Goal: Task Accomplishment & Management: Manage account settings

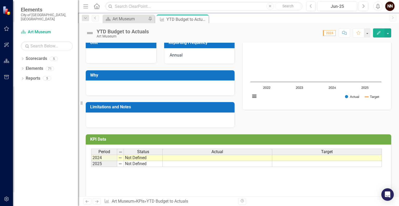
scroll to position [82, 0]
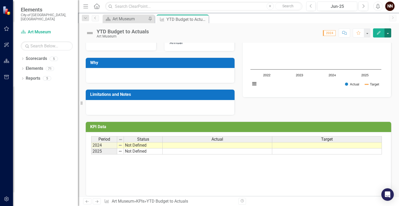
click at [388, 31] on button "button" at bounding box center [388, 32] width 7 height 9
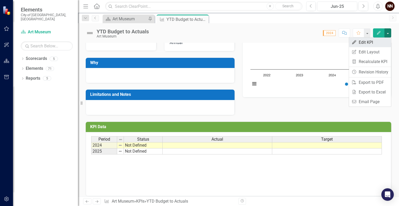
click at [369, 44] on link "Edit Edit KPI" at bounding box center [370, 42] width 42 height 10
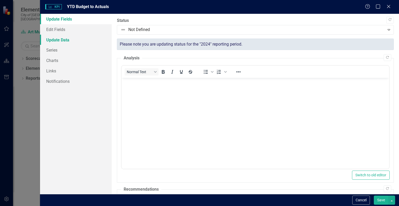
scroll to position [0, 0]
click at [52, 51] on link "Series" at bounding box center [76, 50] width 72 height 10
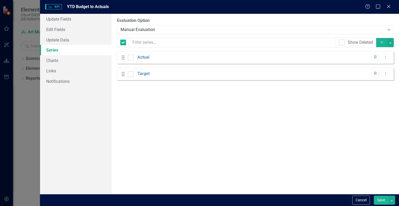
checkbox input "false"
click at [362, 196] on button "Cancel" at bounding box center [361, 199] width 18 height 9
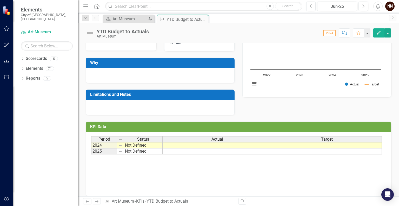
click at [342, 125] on h3 "KPI Data" at bounding box center [239, 126] width 299 height 5
click at [346, 126] on h3 "KPI Data" at bounding box center [239, 126] width 299 height 5
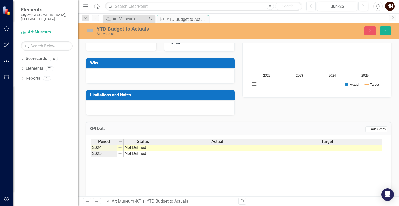
click at [367, 128] on icon "Add" at bounding box center [369, 128] width 4 height 3
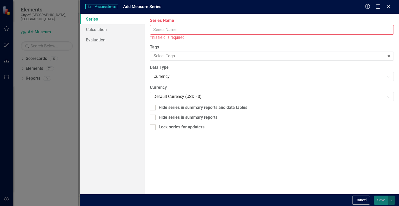
click at [295, 27] on input "Series Name" at bounding box center [272, 30] width 244 height 10
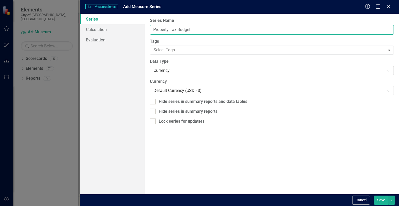
type input "Property Tax Budget"
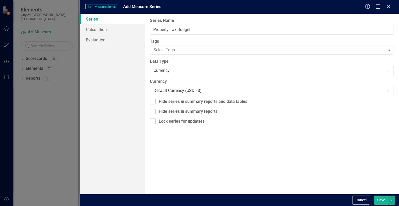
click at [255, 70] on div "Currency" at bounding box center [269, 71] width 231 height 6
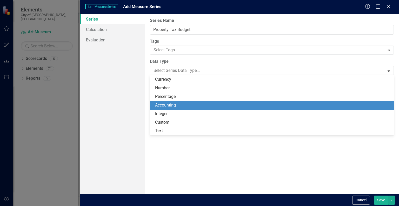
click at [228, 104] on div "Accounting" at bounding box center [273, 105] width 236 height 6
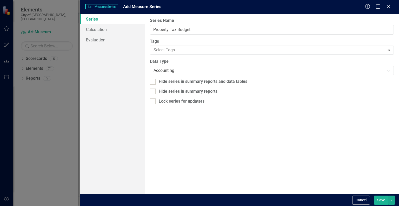
click at [379, 199] on button "Save" at bounding box center [381, 199] width 15 height 9
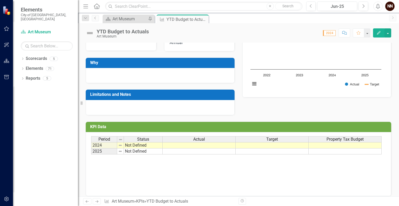
click at [371, 126] on h3 "KPI Data" at bounding box center [239, 126] width 299 height 5
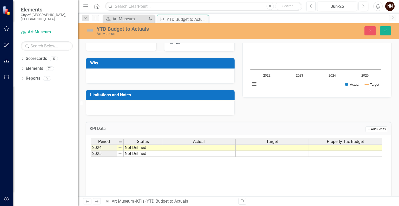
click at [370, 129] on button "Add Add Series" at bounding box center [377, 129] width 22 height 6
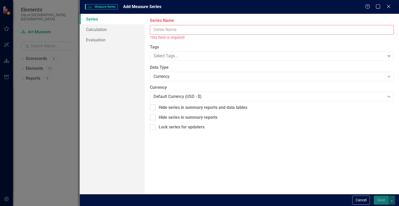
click at [318, 29] on input "Series Name" at bounding box center [272, 30] width 244 height 10
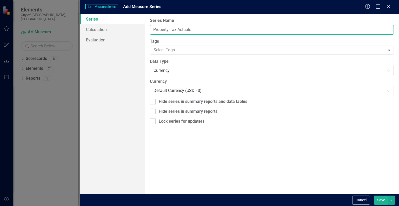
type input "Property Tax Actuals"
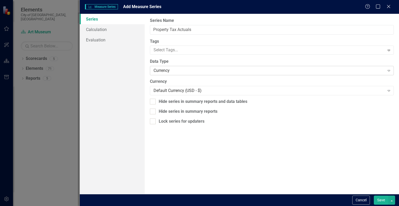
click at [286, 72] on div "Currency" at bounding box center [269, 71] width 231 height 6
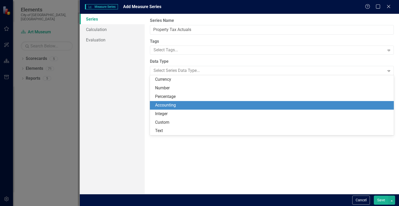
click at [262, 105] on div "Accounting" at bounding box center [273, 105] width 236 height 6
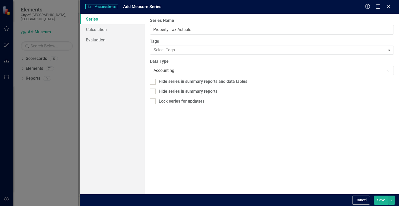
click at [380, 201] on button "Save" at bounding box center [381, 199] width 15 height 9
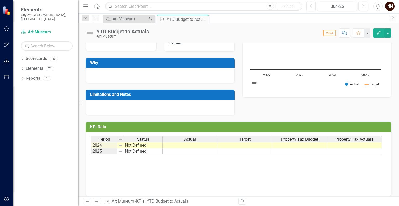
click at [366, 141] on span "Property Tax Actuals" at bounding box center [355, 139] width 38 height 5
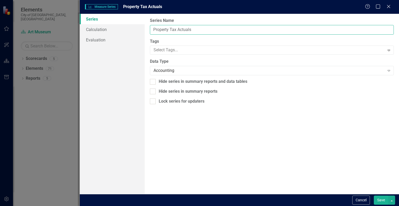
click at [218, 31] on input "Property Tax Actuals" at bounding box center [272, 30] width 244 height 10
type input "Property Tax Actual"
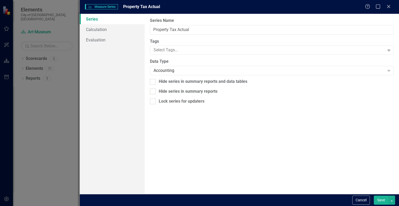
click at [383, 199] on button "Save" at bounding box center [381, 199] width 15 height 9
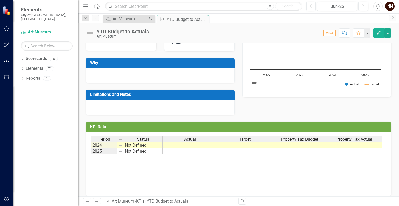
click at [376, 35] on button "Edit" at bounding box center [378, 32] width 11 height 9
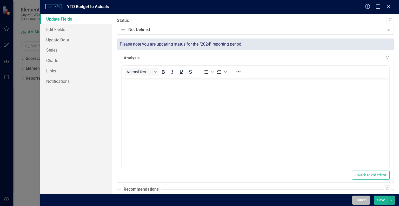
click at [363, 199] on button "Cancel" at bounding box center [361, 199] width 18 height 9
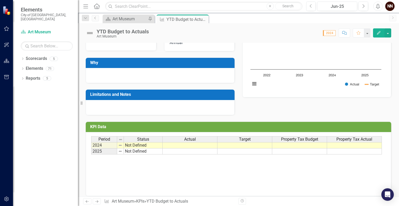
click at [367, 128] on td "KPI Data" at bounding box center [239, 127] width 299 height 9
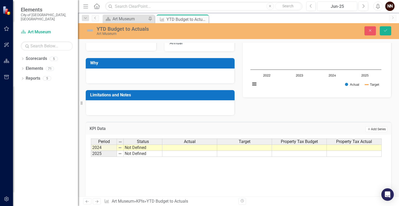
click at [366, 128] on button "Add Add Series" at bounding box center [377, 129] width 22 height 6
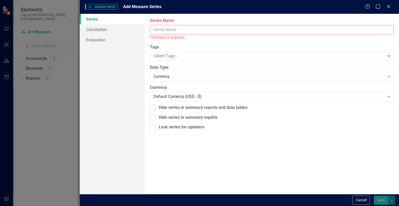
click at [232, 28] on input "Series Name" at bounding box center [272, 30] width 244 height 10
paste input "Donations & Grants"
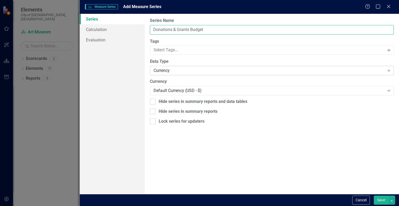
type input "Donations & Grants Budget"
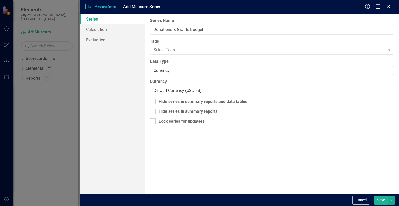
click at [218, 70] on div "Currency" at bounding box center [269, 71] width 231 height 6
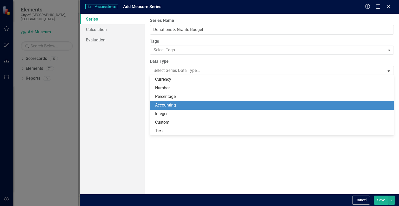
click at [182, 106] on div "Accounting" at bounding box center [273, 105] width 236 height 6
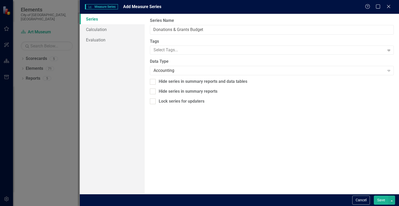
click at [383, 200] on button "Save" at bounding box center [381, 199] width 15 height 9
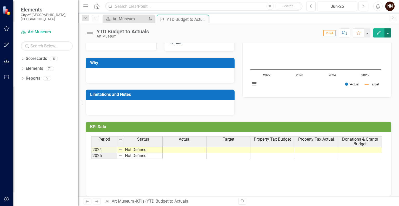
click at [389, 33] on button "button" at bounding box center [388, 32] width 7 height 9
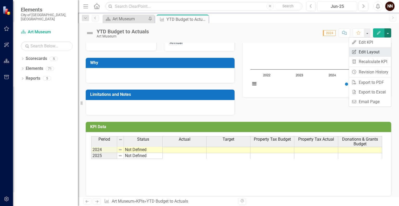
click at [373, 50] on link "Edit Report Edit Layout" at bounding box center [370, 52] width 42 height 10
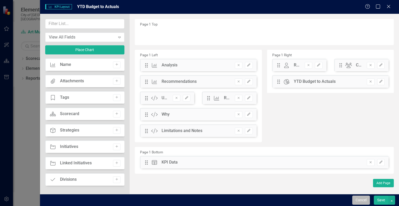
click at [361, 199] on button "Cancel" at bounding box center [361, 199] width 18 height 9
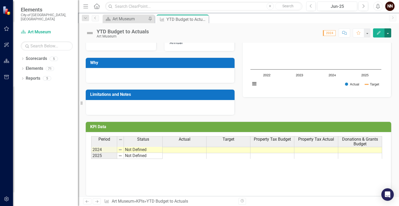
click at [388, 34] on button "button" at bounding box center [388, 32] width 7 height 9
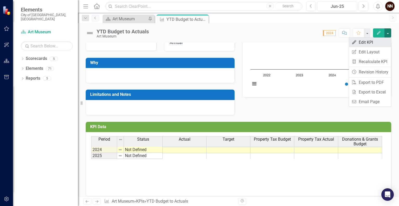
click at [378, 42] on link "Edit Edit KPI" at bounding box center [370, 42] width 42 height 10
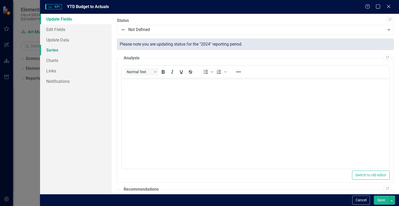
click at [72, 47] on link "Series" at bounding box center [76, 50] width 72 height 10
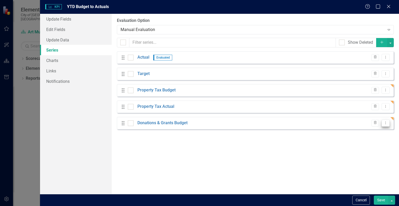
click at [387, 123] on icon "Dropdown Menu" at bounding box center [386, 122] width 4 height 3
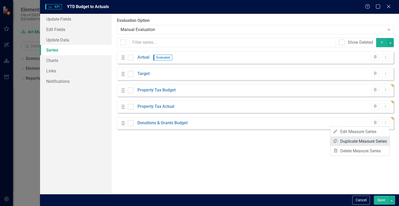
click at [367, 140] on link "Copy Duplicate Measure Series" at bounding box center [360, 141] width 59 height 10
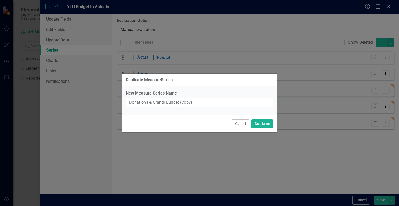
drag, startPoint x: 165, startPoint y: 101, endPoint x: 206, endPoint y: 101, distance: 40.5
click at [206, 101] on input "Donations & Grants Budget (Copy)" at bounding box center [200, 102] width 148 height 10
type input "Donations & Grants Actual"
click at [264, 123] on button "Duplicate" at bounding box center [263, 123] width 22 height 9
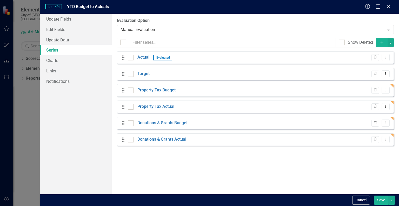
click at [382, 43] on icon "button" at bounding box center [382, 42] width 3 height 3
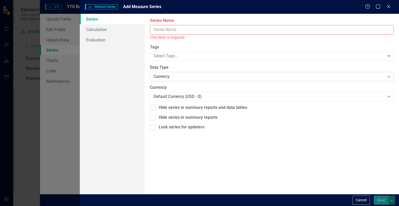
click at [196, 76] on div "Currency" at bounding box center [269, 76] width 231 height 6
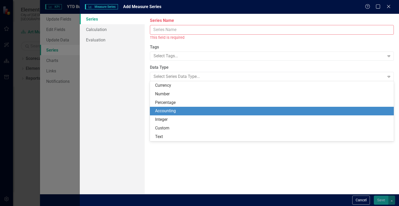
click at [177, 114] on div "Accounting" at bounding box center [272, 111] width 244 height 9
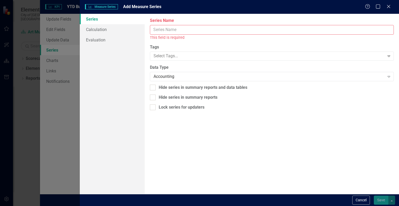
click at [186, 35] on div "This field is required" at bounding box center [272, 38] width 244 height 6
click at [186, 31] on input "Series Name" at bounding box center [272, 30] width 244 height 10
paste input "Earned Revenue"
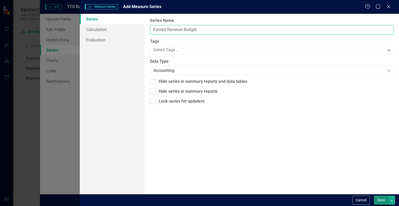
type input "Earned Revenue Budget"
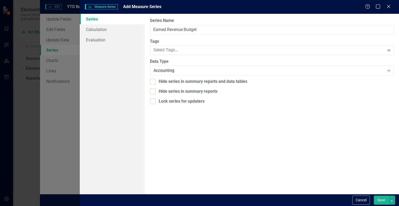
click at [378, 198] on button "Save" at bounding box center [381, 199] width 15 height 9
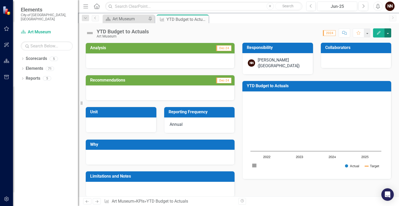
click at [387, 33] on button "button" at bounding box center [388, 32] width 7 height 9
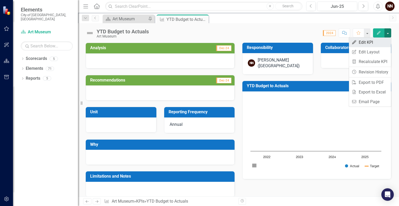
click at [368, 44] on link "Edit Edit KPI" at bounding box center [370, 42] width 42 height 10
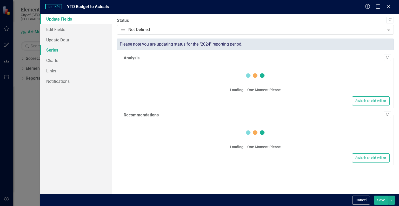
click at [60, 54] on link "Series" at bounding box center [76, 50] width 72 height 10
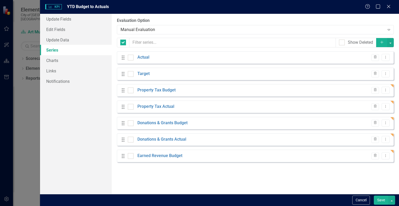
checkbox input "false"
click at [384, 157] on icon "Dropdown Menu" at bounding box center [386, 155] width 4 height 3
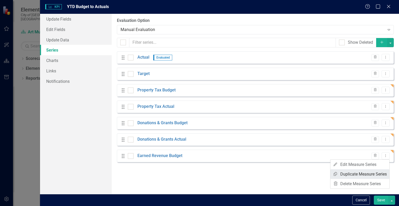
click at [362, 172] on link "Copy Duplicate Measure Series" at bounding box center [360, 174] width 59 height 10
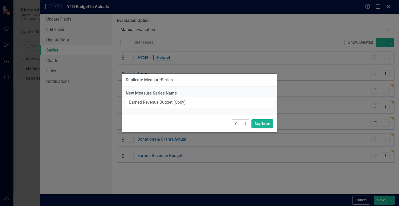
drag, startPoint x: 160, startPoint y: 103, endPoint x: 208, endPoint y: 103, distance: 47.8
click at [208, 103] on input "Earned Revenue Budget (Copy)" at bounding box center [200, 102] width 148 height 10
type input "Earned Revenue Actual"
click at [257, 121] on button "Duplicate" at bounding box center [263, 123] width 22 height 9
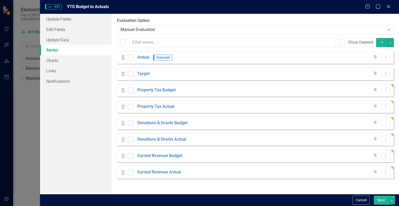
click at [382, 43] on icon "Add" at bounding box center [382, 42] width 5 height 4
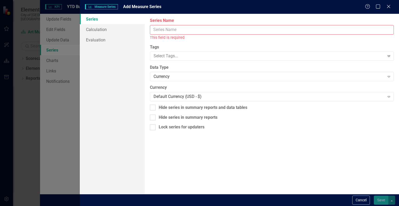
click at [176, 33] on input "Series Name" at bounding box center [272, 30] width 244 height 10
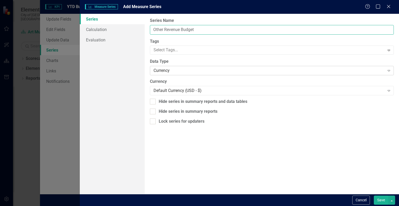
type input "Other Revenue Budget"
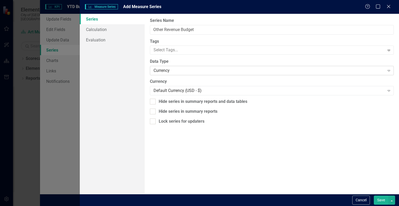
click at [172, 69] on div "Currency" at bounding box center [269, 71] width 231 height 6
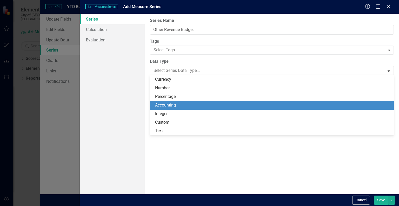
click at [162, 104] on div "Accounting" at bounding box center [273, 105] width 236 height 6
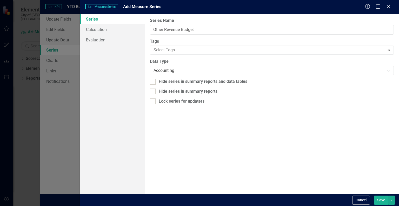
click at [382, 201] on button "Save" at bounding box center [381, 199] width 15 height 9
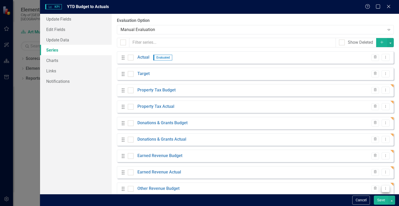
click at [384, 189] on icon "Dropdown Menu" at bounding box center [386, 187] width 4 height 3
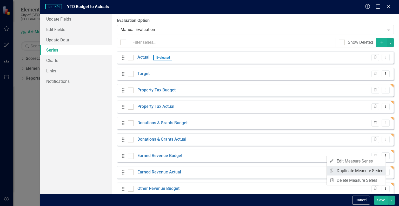
click at [353, 169] on link "Copy Duplicate Measure Series" at bounding box center [356, 171] width 59 height 10
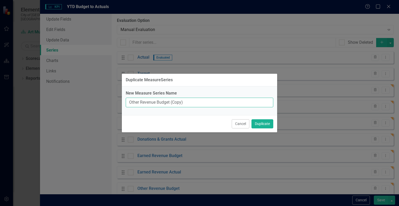
drag, startPoint x: 156, startPoint y: 102, endPoint x: 190, endPoint y: 98, distance: 34.1
click at [190, 98] on input "Other Revenue Budget (Copy)" at bounding box center [200, 102] width 148 height 10
type input "Other Revenue Actual"
click at [261, 126] on button "Duplicate" at bounding box center [263, 123] width 22 height 9
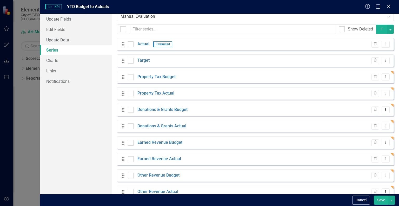
scroll to position [25, 0]
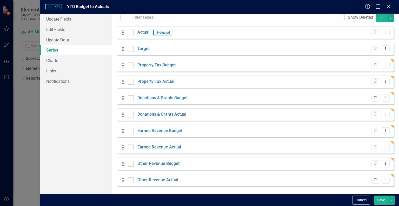
click at [380, 198] on button "Save" at bounding box center [381, 199] width 15 height 9
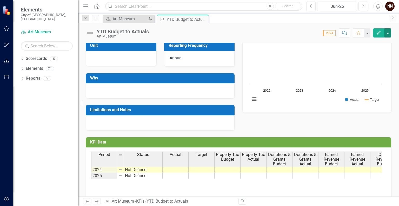
scroll to position [86, 0]
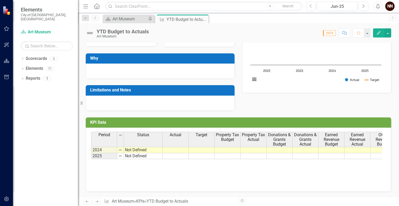
click at [226, 148] on td at bounding box center [228, 150] width 26 height 6
click at [232, 155] on td at bounding box center [228, 156] width 26 height 6
click at [231, 148] on td at bounding box center [228, 150] width 26 height 6
click at [231, 154] on td at bounding box center [228, 156] width 26 height 6
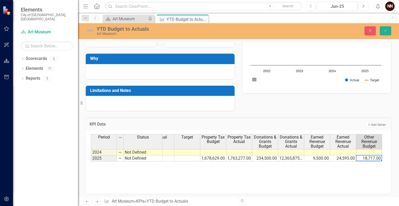
scroll to position [0, 40]
type textarea "67964"
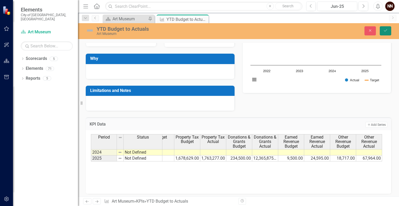
click at [387, 30] on icon "submit" at bounding box center [385, 30] width 3 height 2
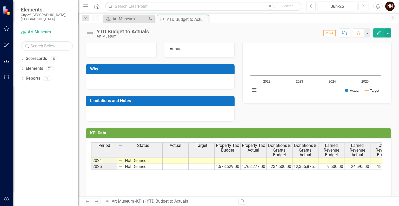
scroll to position [78, 0]
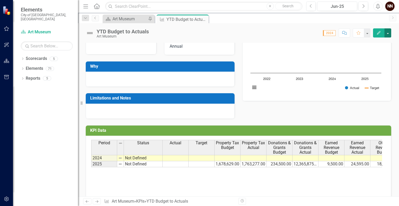
click at [391, 32] on button "button" at bounding box center [388, 32] width 7 height 9
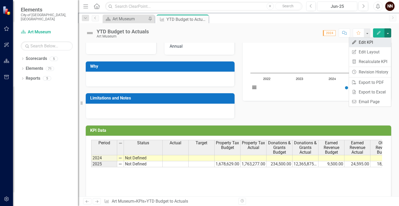
click at [373, 44] on link "Edit Edit KPI" at bounding box center [370, 42] width 42 height 10
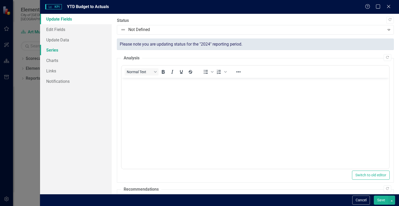
scroll to position [0, 0]
click at [88, 50] on link "Series" at bounding box center [76, 50] width 72 height 10
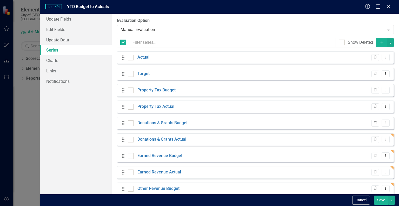
checkbox input "false"
click at [384, 59] on icon "Dropdown Menu" at bounding box center [386, 56] width 4 height 3
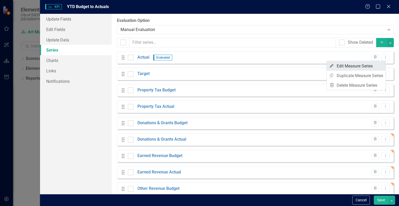
click at [355, 66] on link "Edit Edit Measure Series" at bounding box center [356, 66] width 59 height 10
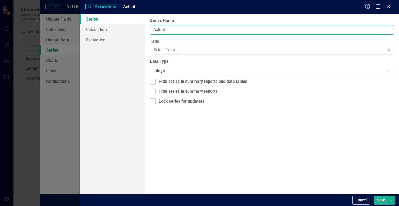
click at [305, 32] on input "Actual" at bounding box center [272, 30] width 244 height 10
click at [153, 31] on input "Actual" at bounding box center [272, 30] width 244 height 10
type input "Revenue Actual"
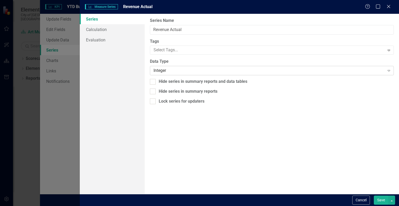
click at [161, 68] on div "Integer" at bounding box center [269, 71] width 231 height 6
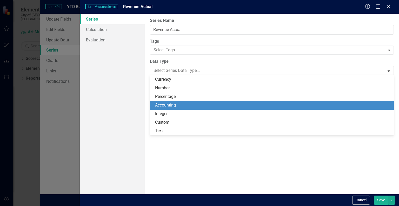
click at [159, 104] on div "Accounting" at bounding box center [273, 105] width 236 height 6
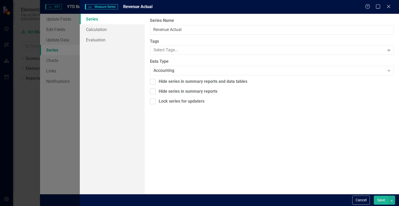
click at [378, 200] on button "Save" at bounding box center [381, 199] width 15 height 9
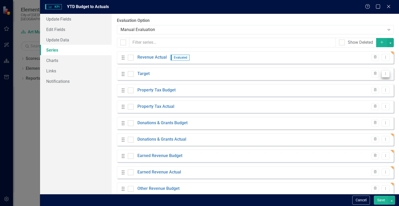
click at [383, 76] on button "Dropdown Menu" at bounding box center [386, 73] width 8 height 7
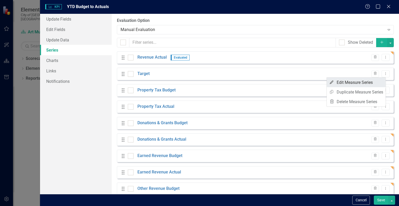
click at [352, 83] on link "Edit Edit Measure Series" at bounding box center [356, 82] width 59 height 10
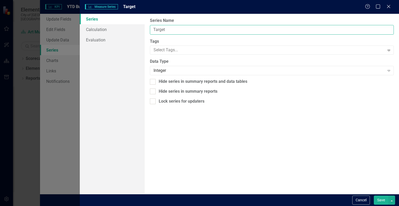
click at [179, 29] on input "Target" at bounding box center [272, 30] width 244 height 10
click at [159, 29] on input "Target" at bounding box center [272, 30] width 244 height 10
type input "Revenue Budget"
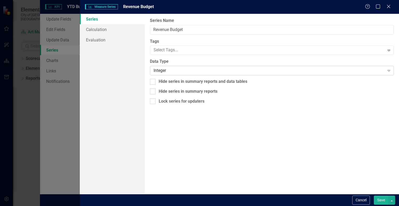
click at [270, 70] on div "Integer" at bounding box center [269, 71] width 231 height 6
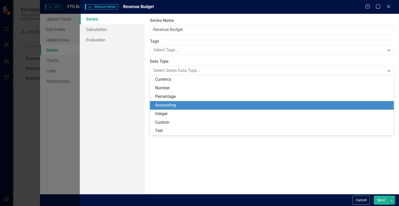
click at [227, 104] on div "Accounting" at bounding box center [273, 105] width 236 height 6
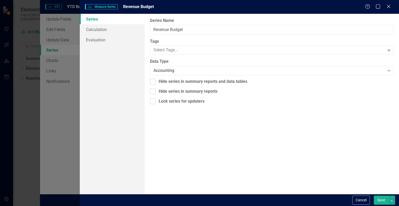
click at [375, 200] on button "Save" at bounding box center [381, 199] width 15 height 9
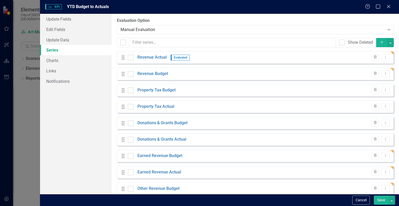
click at [382, 199] on button "Save" at bounding box center [381, 199] width 15 height 9
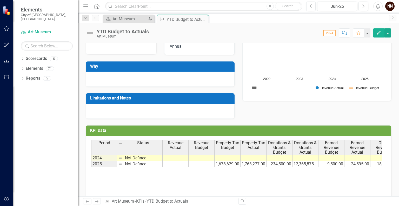
click at [186, 161] on td at bounding box center [176, 164] width 26 height 6
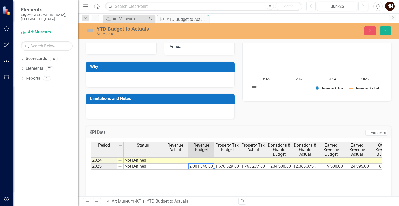
click at [179, 166] on td at bounding box center [175, 166] width 26 height 6
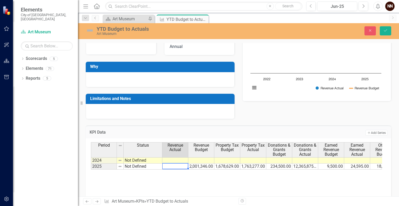
type textarea "14221711"
click at [384, 30] on icon "submit" at bounding box center [385, 30] width 3 height 2
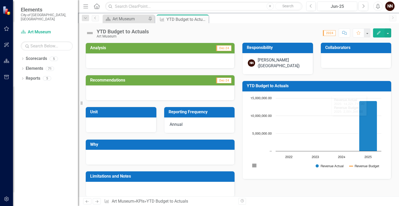
click at [360, 89] on td "YTD Budget to Actuals" at bounding box center [318, 86] width 142 height 9
click at [350, 86] on h3 "YTD Budget to Actuals" at bounding box center [318, 85] width 142 height 5
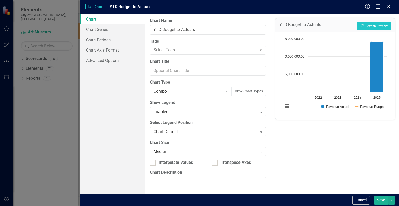
click at [226, 91] on icon at bounding box center [227, 92] width 3 height 2
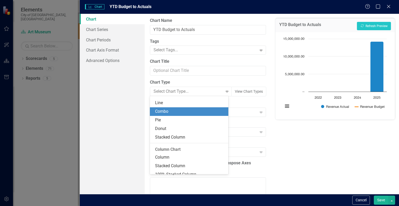
scroll to position [69, 0]
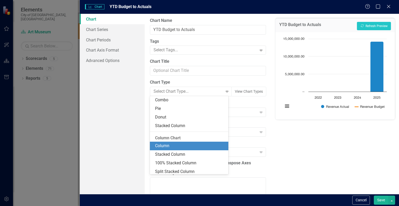
click at [184, 145] on div "Column" at bounding box center [190, 146] width 70 height 6
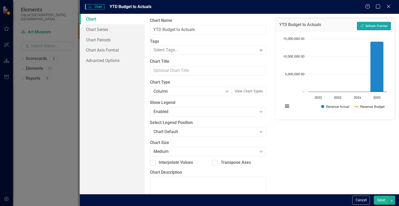
click at [366, 23] on button "Recalculate Refresh Preview" at bounding box center [374, 26] width 34 height 8
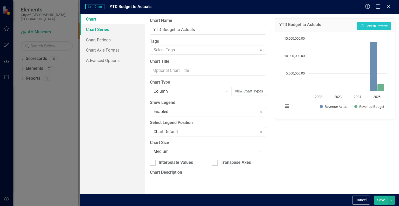
click at [103, 29] on link "Chart Series" at bounding box center [112, 29] width 65 height 10
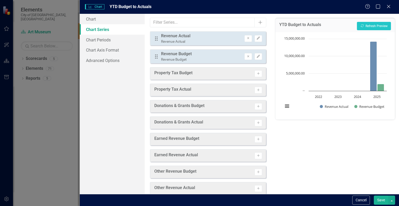
click at [103, 29] on link "Chart Series" at bounding box center [112, 29] width 65 height 10
click at [97, 20] on link "Chart" at bounding box center [112, 19] width 65 height 10
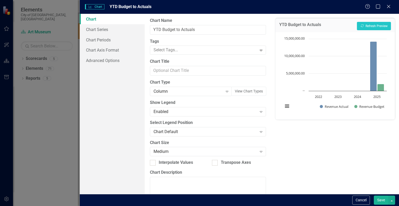
click at [380, 199] on button "Save" at bounding box center [381, 199] width 15 height 9
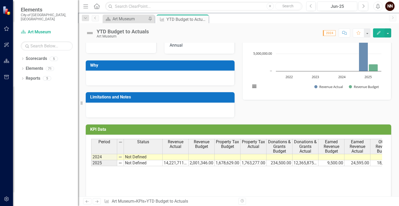
scroll to position [78, 0]
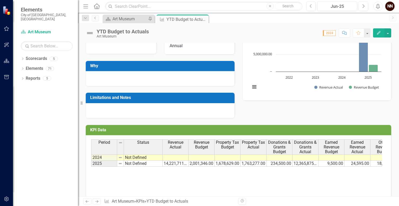
click at [354, 129] on h3 "KPI Data" at bounding box center [239, 129] width 299 height 5
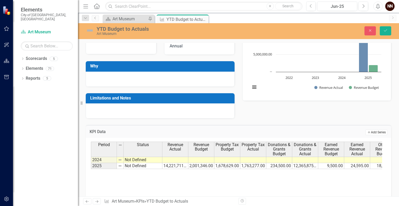
click at [368, 133] on button "Add Add Series" at bounding box center [377, 132] width 22 height 6
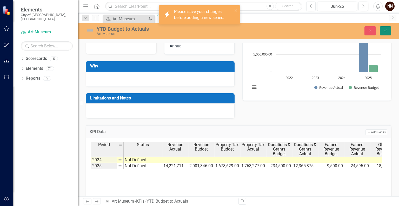
click at [386, 29] on icon "Save" at bounding box center [385, 31] width 5 height 4
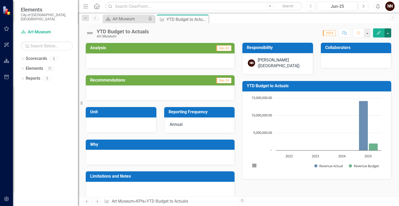
click at [387, 34] on button "button" at bounding box center [388, 32] width 7 height 9
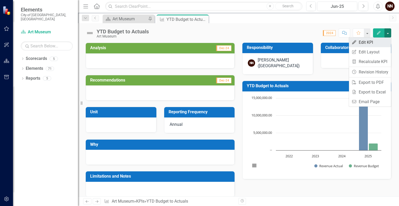
click at [375, 42] on link "Edit Edit KPI" at bounding box center [370, 42] width 42 height 10
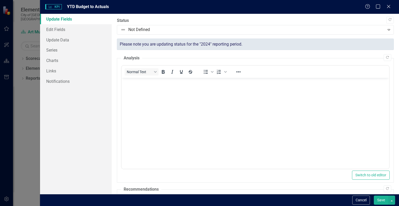
scroll to position [0, 0]
click at [58, 54] on link "Series" at bounding box center [76, 50] width 72 height 10
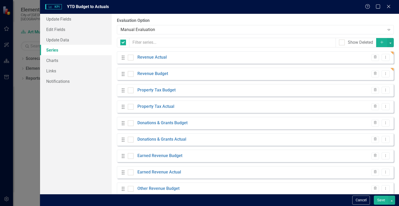
checkbox input "false"
click at [381, 42] on icon "button" at bounding box center [382, 42] width 3 height 3
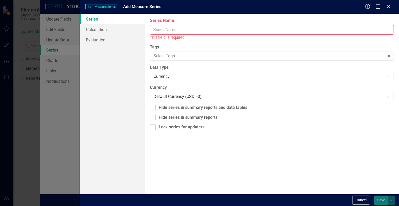
click at [291, 33] on input "Series Name" at bounding box center [272, 30] width 244 height 10
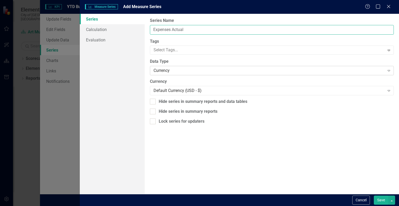
type input "Expenses Actual"
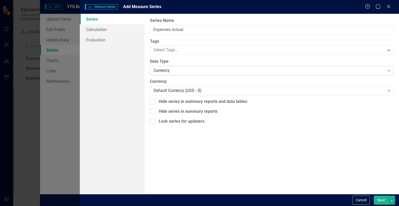
click at [267, 72] on div "Currency" at bounding box center [269, 71] width 231 height 6
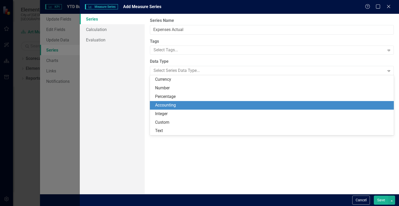
click at [240, 109] on div "Accounting" at bounding box center [272, 105] width 244 height 9
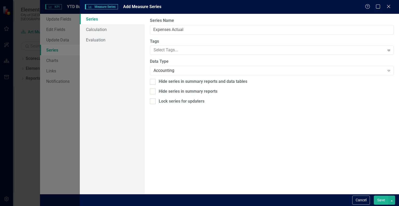
click at [379, 199] on button "Save" at bounding box center [381, 199] width 15 height 9
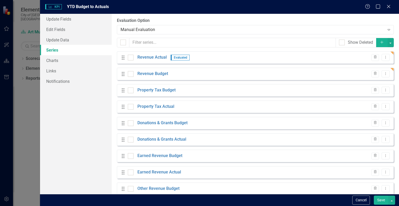
click at [380, 40] on icon "Add" at bounding box center [382, 42] width 5 height 4
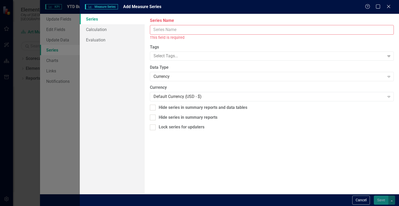
click at [331, 32] on input "Series Name" at bounding box center [272, 30] width 244 height 10
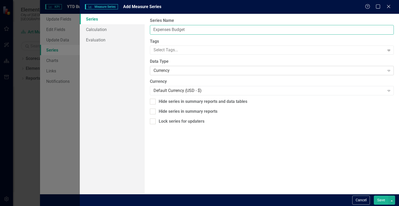
type input "Expenses Budget"
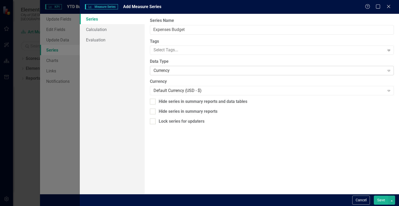
click at [289, 68] on div "Currency" at bounding box center [269, 71] width 231 height 6
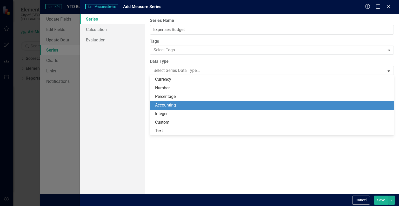
click at [263, 106] on div "Accounting" at bounding box center [273, 105] width 236 height 6
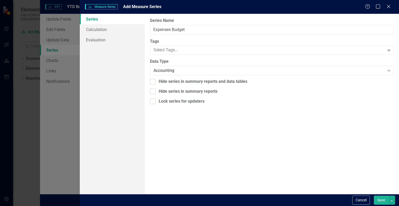
click at [379, 199] on button "Save" at bounding box center [381, 199] width 15 height 9
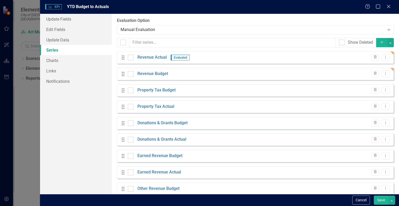
click at [380, 43] on icon "Add" at bounding box center [382, 42] width 5 height 4
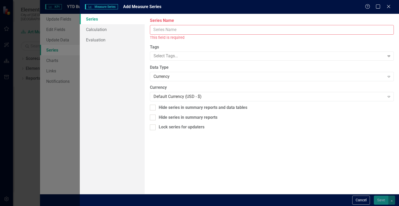
click at [190, 33] on input "Series Name" at bounding box center [272, 30] width 244 height 10
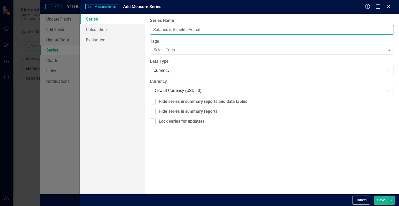
type input "Salaries & Benefits Actual"
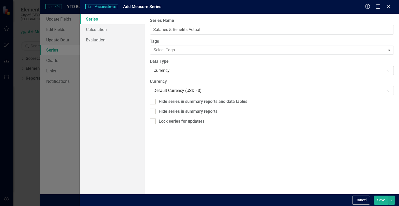
click at [176, 73] on div "Currency" at bounding box center [269, 71] width 231 height 6
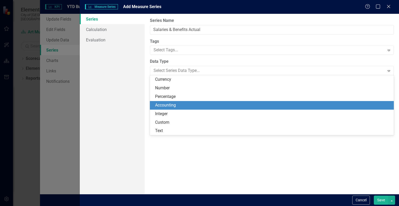
click at [168, 108] on div "Accounting" at bounding box center [272, 105] width 244 height 9
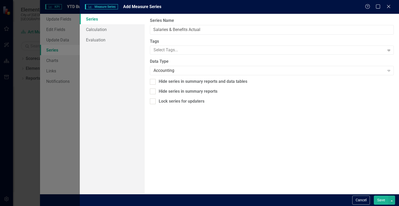
click at [382, 201] on button "Save" at bounding box center [381, 199] width 15 height 9
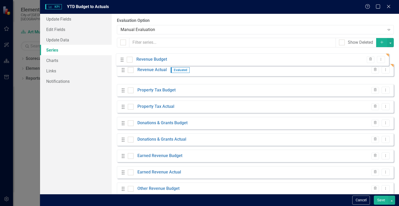
drag, startPoint x: 123, startPoint y: 75, endPoint x: 122, endPoint y: 60, distance: 14.3
click at [122, 60] on div "Drag Revenue Actual Evaluated Trash Dropdown Menu Drag Revenue Budget Trash Dro…" at bounding box center [255, 155] width 277 height 209
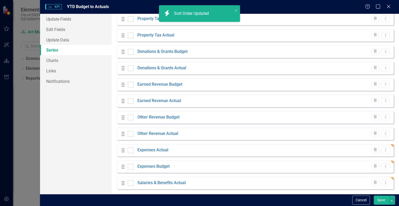
scroll to position [74, 0]
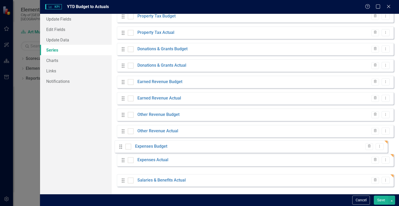
drag, startPoint x: 123, startPoint y: 162, endPoint x: 121, endPoint y: 145, distance: 17.3
click at [121, 145] on div "Drag Revenue Budget Trash Dropdown Menu Drag Revenue Actual Evaluated Trash Dro…" at bounding box center [255, 81] width 277 height 209
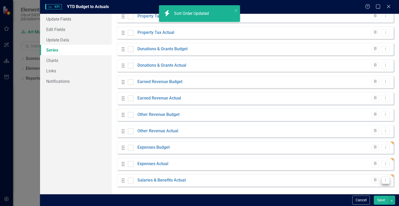
click at [385, 180] on button "Dropdown Menu" at bounding box center [386, 179] width 8 height 7
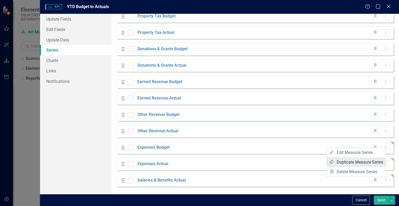
click at [367, 163] on link "Copy Duplicate Measure Series" at bounding box center [356, 162] width 59 height 10
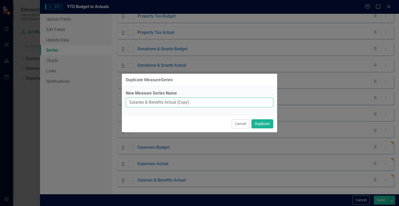
drag, startPoint x: 166, startPoint y: 103, endPoint x: 201, endPoint y: 104, distance: 35.1
click at [201, 104] on input "Salaries & Benefits Actual (Copy)" at bounding box center [200, 102] width 148 height 10
type input "Salaries & Benefits Budget"
click at [265, 124] on button "Duplicate" at bounding box center [263, 123] width 22 height 9
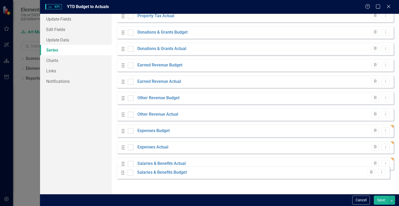
scroll to position [90, 0]
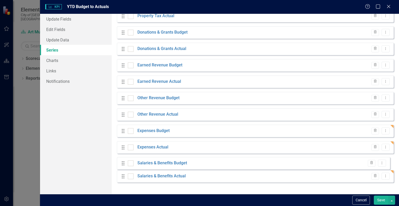
drag, startPoint x: 122, startPoint y: 181, endPoint x: 122, endPoint y: 164, distance: 16.9
click at [122, 164] on div "Drag Revenue Budget Trash Dropdown Menu Drag Revenue Actual Evaluated Trash Dro…" at bounding box center [255, 73] width 277 height 225
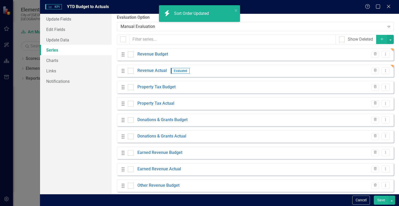
scroll to position [0, 0]
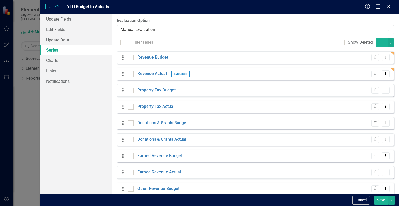
click at [381, 42] on button "Add" at bounding box center [381, 42] width 11 height 9
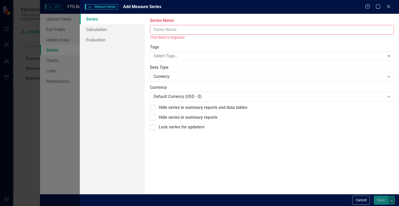
click at [251, 31] on input "Series Name" at bounding box center [272, 30] width 244 height 10
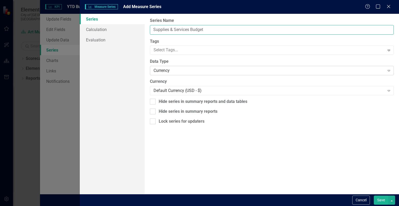
type input "Supplies & Services Budget"
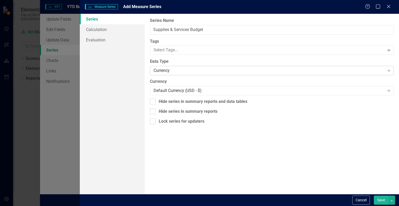
click at [198, 69] on div "Currency" at bounding box center [269, 71] width 231 height 6
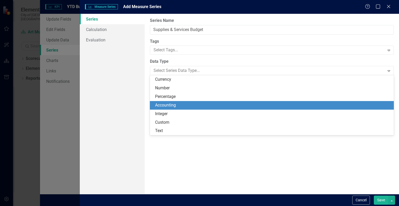
click at [178, 102] on div "Accounting" at bounding box center [273, 105] width 236 height 6
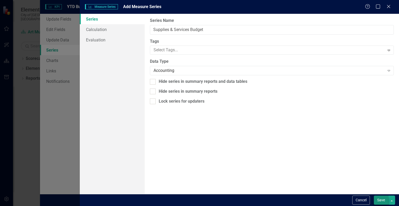
click at [385, 204] on div "Cancel Save" at bounding box center [239, 200] width 319 height 12
click at [384, 201] on button "Save" at bounding box center [381, 199] width 15 height 9
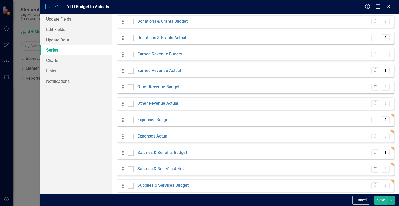
scroll to position [107, 0]
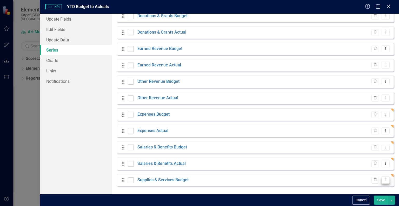
click at [382, 177] on button "Dropdown Menu" at bounding box center [386, 179] width 8 height 7
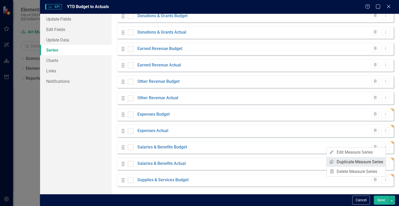
click at [358, 159] on link "Copy Duplicate Measure Series" at bounding box center [356, 162] width 59 height 10
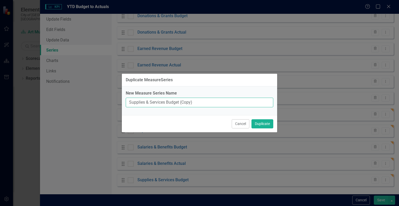
drag, startPoint x: 166, startPoint y: 102, endPoint x: 207, endPoint y: 100, distance: 40.6
click at [207, 100] on input "Supplies & Services Budget (Copy)" at bounding box center [200, 102] width 148 height 10
type input "Supplies & Services Actual"
click at [259, 121] on button "Duplicate" at bounding box center [263, 123] width 22 height 9
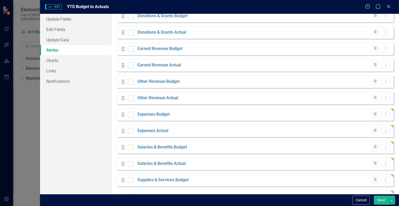
scroll to position [123, 0]
click at [382, 179] on button "Dropdown Menu" at bounding box center [386, 179] width 8 height 7
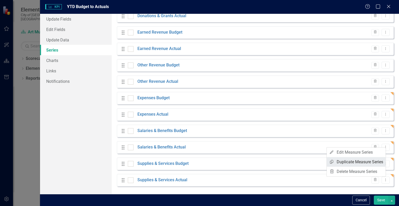
click at [360, 164] on link "Copy Duplicate Measure Series" at bounding box center [356, 162] width 59 height 10
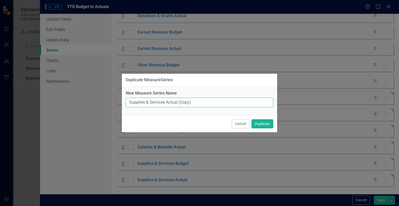
drag, startPoint x: 128, startPoint y: 103, endPoint x: 196, endPoint y: 102, distance: 67.9
click at [196, 102] on input "Supplies & Services Actual (Copy)" at bounding box center [200, 102] width 148 height 10
type input "One-Time & Capital Budget"
click at [264, 123] on button "Duplicate" at bounding box center [263, 123] width 22 height 9
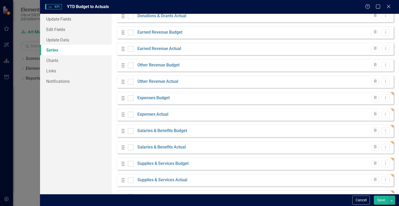
scroll to position [139, 0]
click at [384, 179] on icon "Dropdown Menu" at bounding box center [386, 179] width 4 height 3
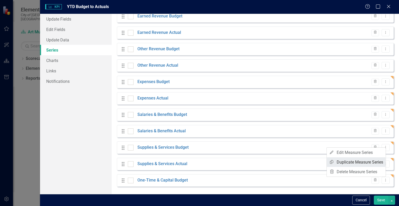
click at [363, 163] on link "Copy Duplicate Measure Series" at bounding box center [356, 162] width 59 height 10
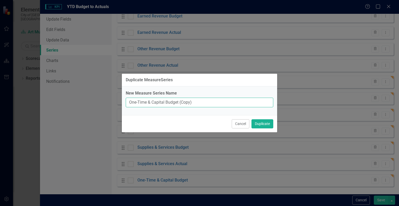
drag, startPoint x: 165, startPoint y: 103, endPoint x: 202, endPoint y: 100, distance: 37.0
click at [202, 100] on input "One-Time & Capital Budget (Copy)" at bounding box center [200, 102] width 148 height 10
type input "One-Time & Capital Actual"
click at [263, 125] on button "Duplicate" at bounding box center [263, 123] width 22 height 9
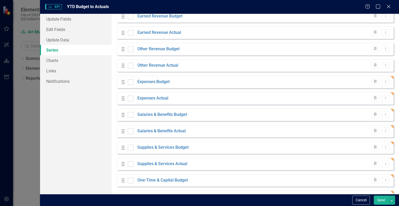
scroll to position [156, 0]
click at [384, 180] on icon "Dropdown Menu" at bounding box center [386, 179] width 4 height 3
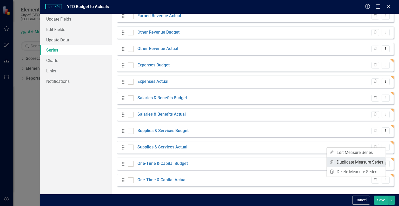
click at [368, 165] on link "Copy Duplicate Measure Series" at bounding box center [356, 162] width 59 height 10
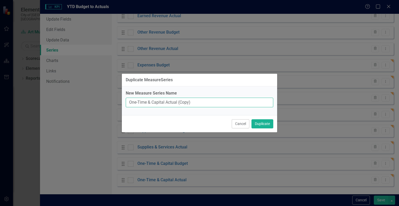
drag, startPoint x: 128, startPoint y: 102, endPoint x: 199, endPoint y: 106, distance: 71.6
click at [199, 106] on input "One-Time & Capital Actual (Copy)" at bounding box center [200, 102] width 148 height 10
type input "Transfers Budget"
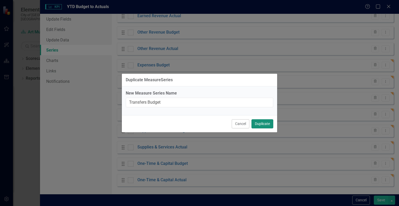
click at [259, 121] on button "Duplicate" at bounding box center [263, 123] width 22 height 9
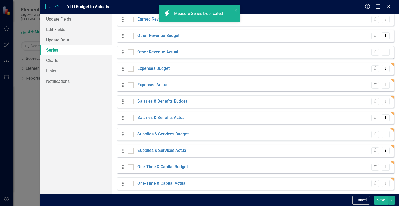
scroll to position [172, 0]
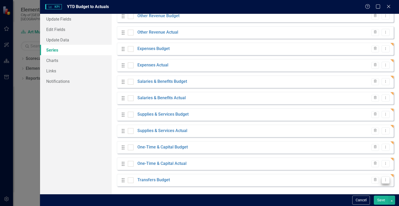
click at [382, 182] on button "Dropdown Menu" at bounding box center [386, 179] width 8 height 7
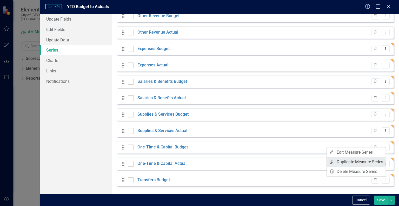
click at [340, 161] on link "Copy Duplicate Measure Series" at bounding box center [356, 162] width 59 height 10
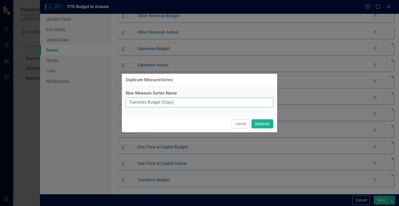
drag, startPoint x: 148, startPoint y: 103, endPoint x: 203, endPoint y: 105, distance: 55.4
click at [203, 105] on input "Transfers Budget (Copy)" at bounding box center [200, 102] width 148 height 10
type input "Transfers Actuals"
click at [256, 121] on button "Duplicate" at bounding box center [263, 123] width 22 height 9
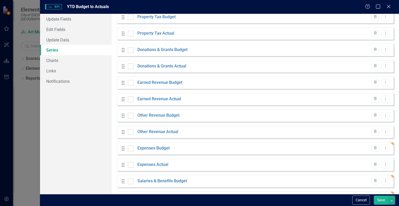
scroll to position [0, 0]
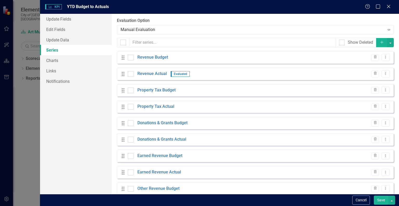
click at [379, 199] on button "Save" at bounding box center [381, 199] width 15 height 9
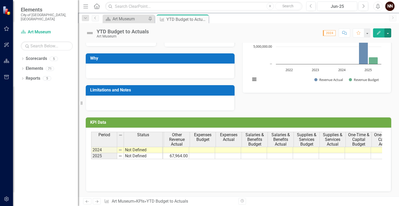
scroll to position [0, 233]
click at [209, 153] on tr "Not Defined 2,001,346.00 14,221,711.00 1,678,629.00 1,763,277.00 234,500.00 12,…" at bounding box center [166, 156] width 565 height 6
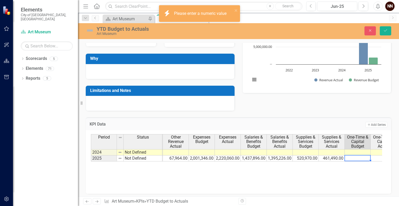
type textarea "0"
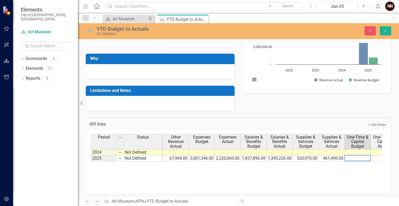
scroll to position [0, 248]
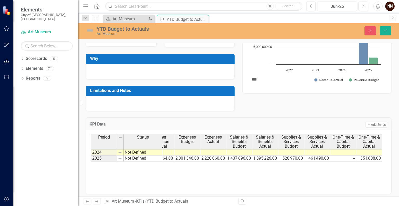
click at [292, 186] on div "Status Revenue Budget Revenue Actual Property Tax Budget Property Tax Actual Do…" at bounding box center [239, 161] width 306 height 63
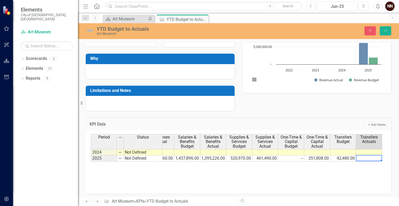
type textarea "11536"
click at [385, 32] on icon "Save" at bounding box center [385, 31] width 5 height 4
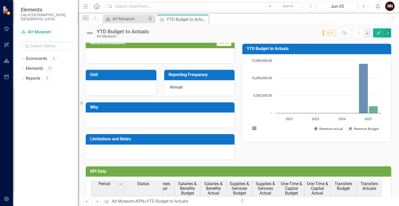
scroll to position [30, 0]
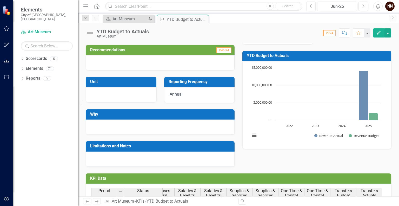
click at [355, 56] on h3 "YTD Budget to Actuals" at bounding box center [318, 55] width 142 height 5
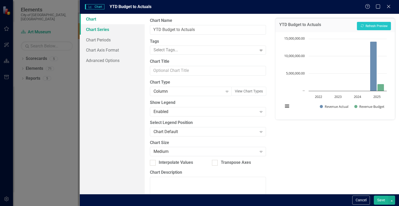
click at [110, 29] on link "Chart Series" at bounding box center [112, 29] width 65 height 10
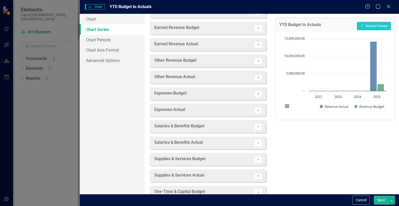
scroll to position [109, 0]
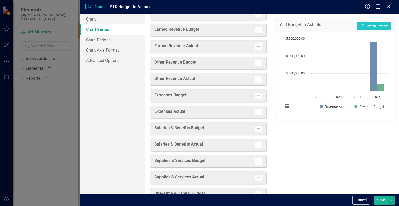
click at [255, 92] on button "Activate" at bounding box center [259, 95] width 8 height 7
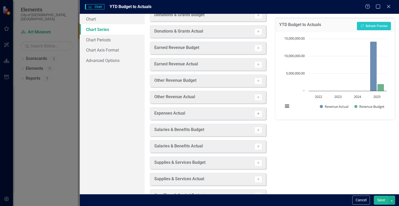
scroll to position [127, 0]
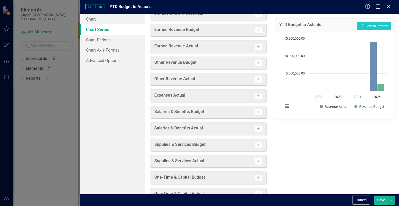
click at [255, 111] on button "Activate" at bounding box center [259, 112] width 8 height 7
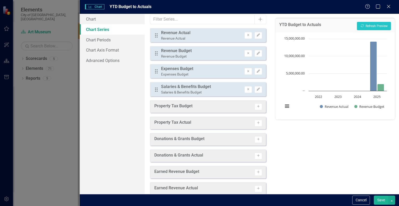
scroll to position [0, 0]
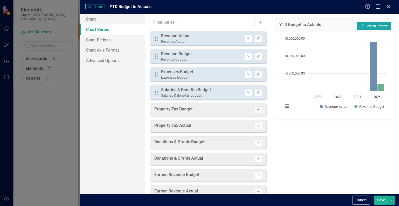
click at [364, 26] on button "Recalculate Refresh Preview" at bounding box center [374, 26] width 34 height 8
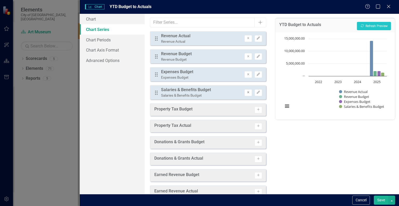
click at [246, 91] on icon "Remove" at bounding box center [248, 92] width 4 height 3
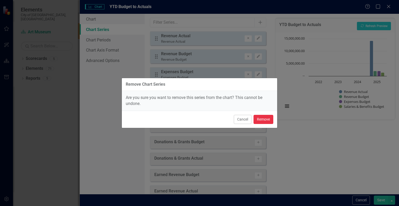
click at [257, 120] on button "Remove" at bounding box center [264, 119] width 20 height 9
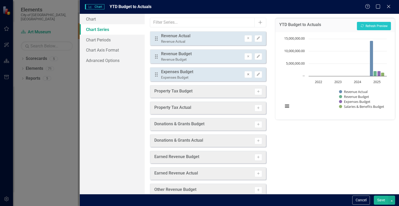
click at [247, 74] on icon "button" at bounding box center [248, 74] width 2 height 2
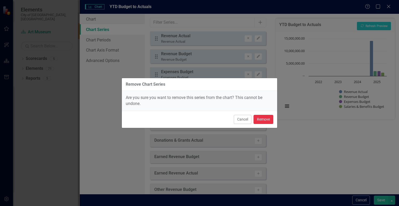
click at [264, 118] on button "Remove" at bounding box center [264, 119] width 20 height 9
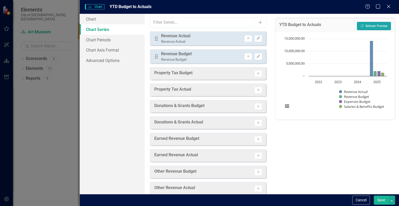
click at [374, 22] on button "Recalculate Refresh Preview" at bounding box center [374, 26] width 34 height 8
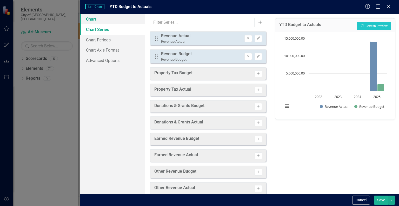
click at [109, 20] on link "Chart" at bounding box center [112, 19] width 65 height 10
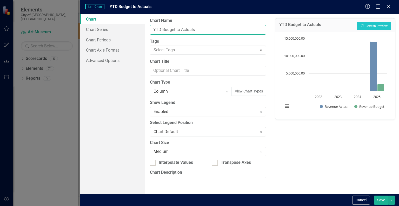
click at [159, 30] on input "YTD Budget to Actuals" at bounding box center [208, 30] width 116 height 10
type input "Revenue Budget to Actuals"
click at [380, 196] on button "Save" at bounding box center [381, 199] width 15 height 9
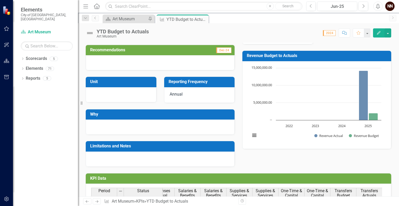
click at [377, 35] on button "Edit" at bounding box center [378, 32] width 11 height 9
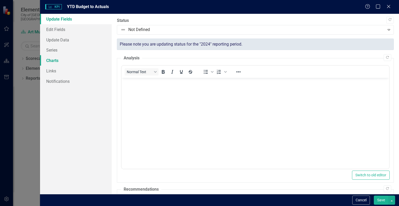
click at [62, 59] on link "Charts" at bounding box center [76, 60] width 72 height 10
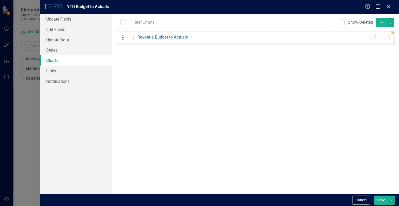
click at [381, 23] on icon "Add" at bounding box center [382, 23] width 5 height 4
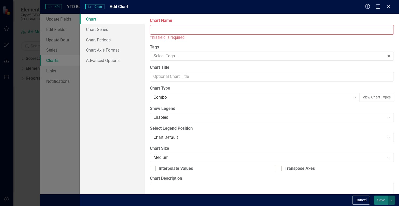
click at [255, 31] on input "Chart Name" at bounding box center [272, 30] width 244 height 10
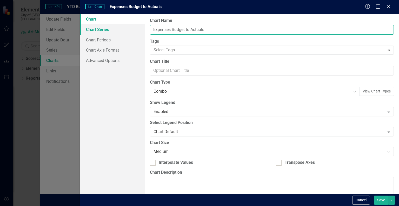
type input "Expenses Budget to Actuals"
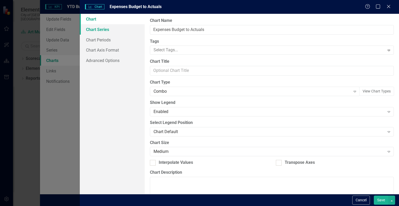
click at [106, 31] on link "Chart Series" at bounding box center [112, 29] width 65 height 10
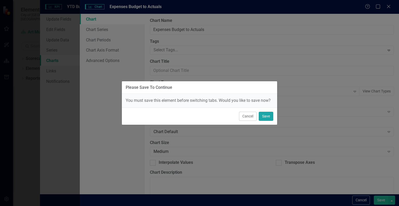
click at [268, 117] on button "Save" at bounding box center [266, 116] width 15 height 9
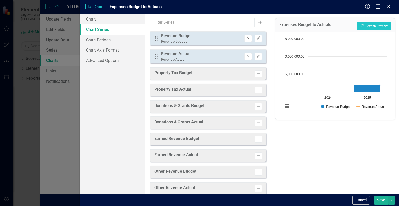
click at [246, 39] on icon "Remove" at bounding box center [248, 38] width 4 height 3
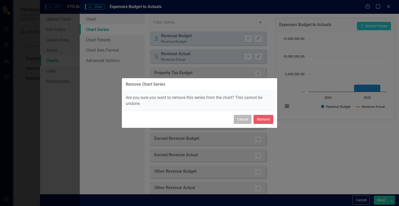
click at [242, 117] on button "Cancel" at bounding box center [243, 119] width 18 height 9
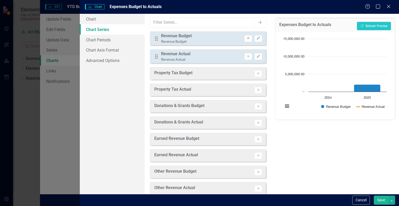
click at [246, 39] on icon "Remove" at bounding box center [248, 38] width 4 height 3
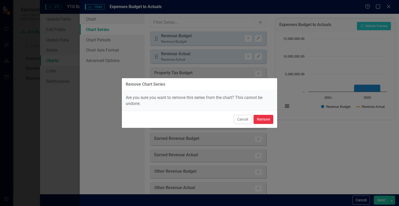
click at [257, 120] on button "Remove" at bounding box center [264, 119] width 20 height 9
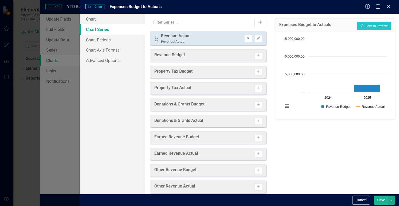
click at [247, 37] on icon "button" at bounding box center [248, 38] width 2 height 2
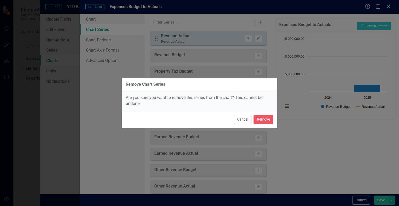
click at [261, 126] on div "Cancel Remove" at bounding box center [199, 118] width 155 height 17
click at [262, 123] on button "Remove" at bounding box center [264, 119] width 20 height 9
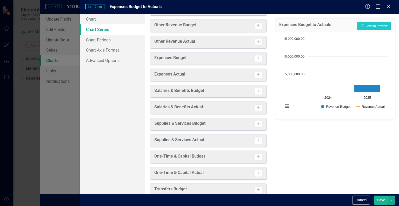
scroll to position [140, 0]
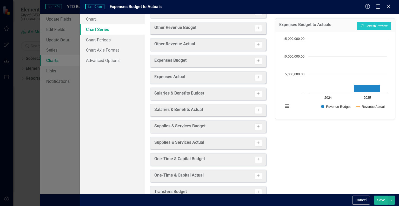
click at [257, 60] on icon "Activate" at bounding box center [259, 60] width 4 height 3
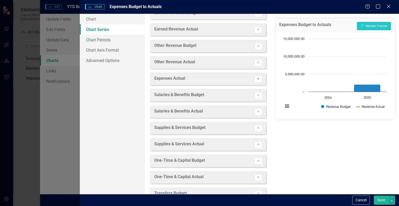
scroll to position [158, 0]
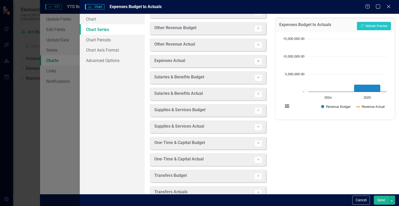
click at [257, 61] on icon "Activate" at bounding box center [259, 61] width 4 height 3
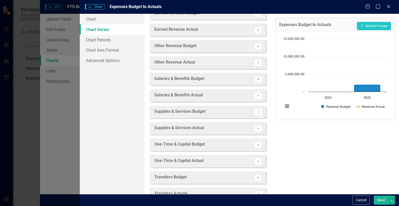
scroll to position [172, 0]
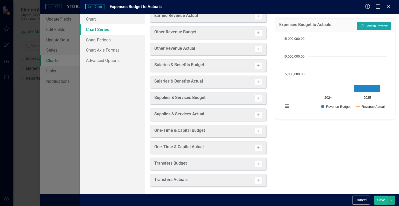
click at [376, 27] on button "Recalculate Refresh Preview" at bounding box center [374, 26] width 34 height 8
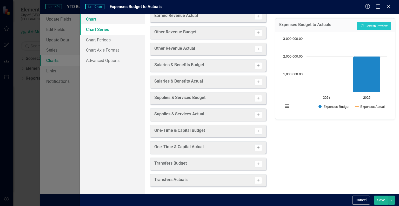
click at [100, 18] on link "Chart" at bounding box center [112, 19] width 65 height 10
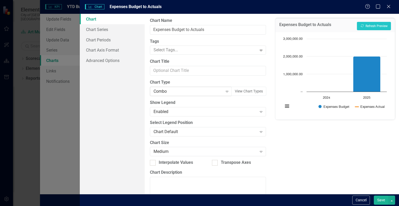
click at [176, 90] on div "Combo" at bounding box center [188, 91] width 69 height 6
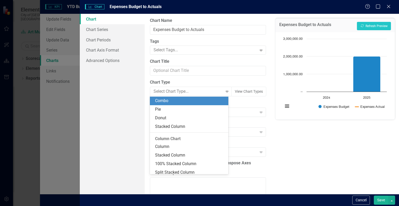
scroll to position [69, 0]
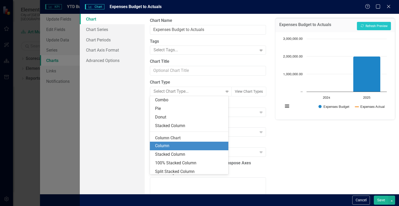
click at [172, 146] on div "Column" at bounding box center [190, 146] width 70 height 6
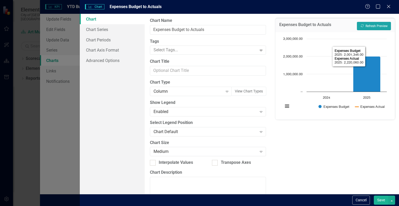
click at [379, 22] on button "Recalculate Refresh Preview" at bounding box center [374, 26] width 34 height 8
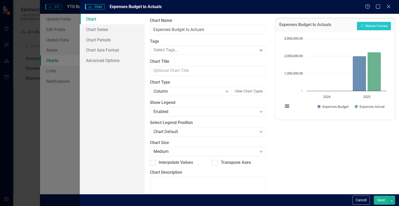
click at [381, 198] on button "Save" at bounding box center [381, 199] width 15 height 9
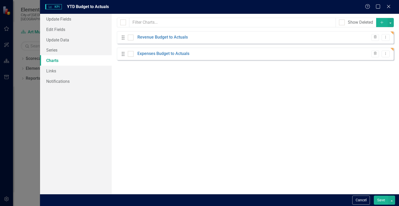
click at [380, 23] on icon "Add" at bounding box center [382, 23] width 5 height 4
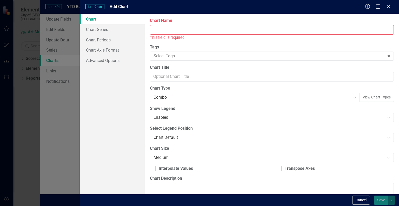
click at [280, 30] on input "Chart Name" at bounding box center [272, 30] width 244 height 10
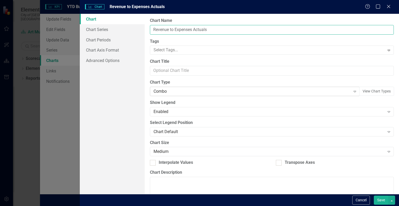
type input "Revenue to Expenses Actuals"
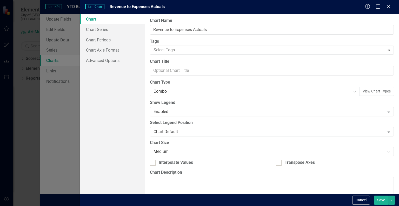
click at [223, 90] on div "Combo" at bounding box center [252, 91] width 197 height 6
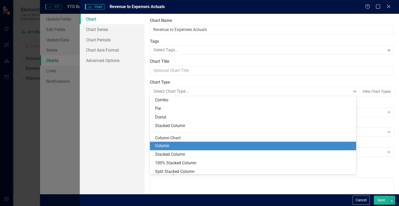
click at [194, 147] on div "Column" at bounding box center [254, 146] width 198 height 6
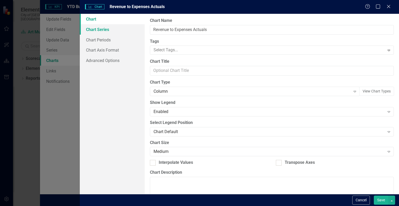
click at [97, 31] on link "Chart Series" at bounding box center [112, 29] width 65 height 10
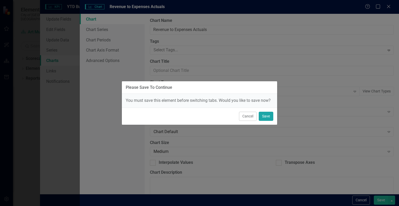
click at [266, 118] on button "Save" at bounding box center [266, 116] width 15 height 9
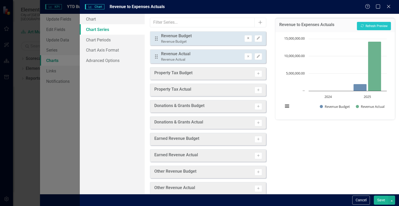
click at [246, 38] on icon "Remove" at bounding box center [248, 38] width 4 height 3
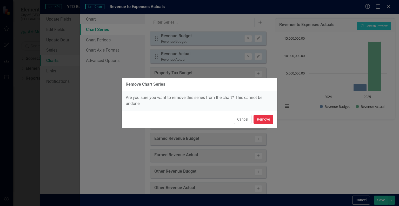
click at [261, 118] on button "Remove" at bounding box center [264, 119] width 20 height 9
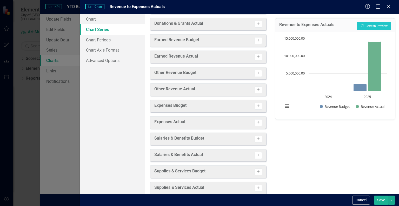
scroll to position [99, 0]
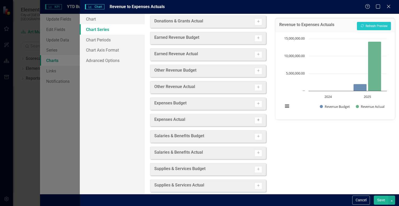
click at [257, 119] on icon "button" at bounding box center [258, 120] width 3 height 3
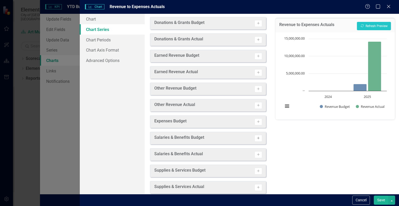
scroll to position [117, 0]
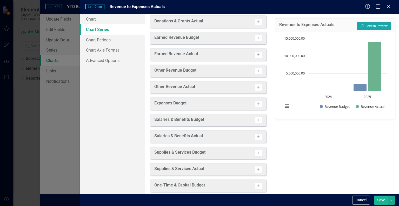
click at [370, 27] on button "Recalculate Refresh Preview" at bounding box center [374, 26] width 34 height 8
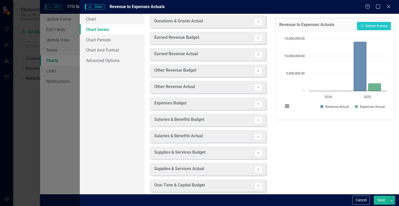
click at [380, 200] on button "Save" at bounding box center [381, 199] width 15 height 9
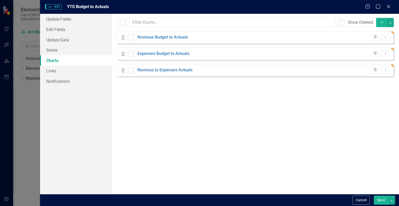
click at [383, 200] on button "Save" at bounding box center [381, 199] width 15 height 9
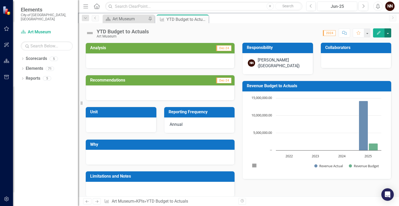
click at [388, 34] on button "button" at bounding box center [388, 32] width 7 height 9
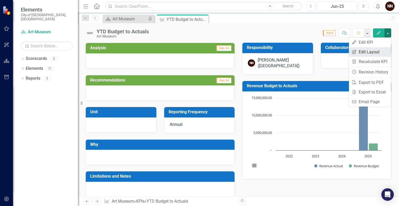
click at [373, 49] on link "Edit Report Edit Layout" at bounding box center [370, 52] width 42 height 10
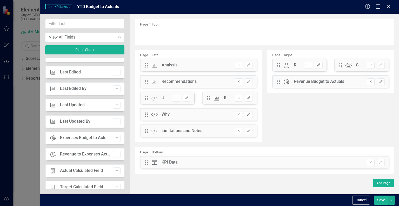
scroll to position [246, 0]
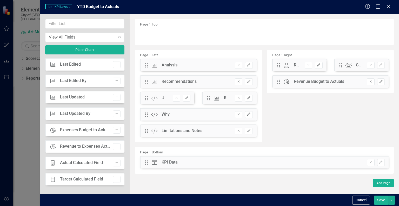
click at [115, 129] on icon "Add" at bounding box center [117, 129] width 4 height 3
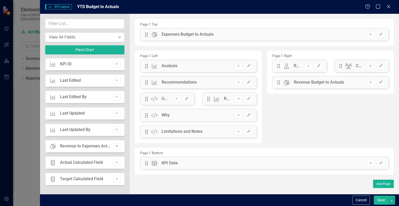
click at [115, 146] on icon "Add" at bounding box center [117, 145] width 4 height 3
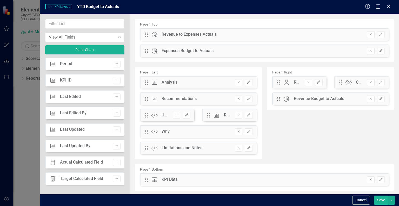
scroll to position [213, 0]
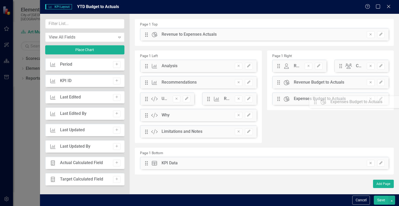
drag, startPoint x: 146, startPoint y: 50, endPoint x: 318, endPoint y: 101, distance: 179.5
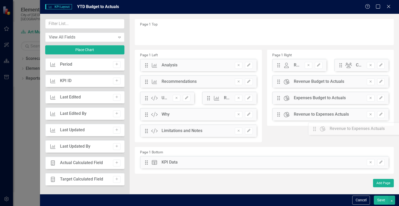
drag, startPoint x: 147, startPoint y: 34, endPoint x: 319, endPoint y: 128, distance: 195.8
click at [379, 199] on button "Save" at bounding box center [381, 199] width 15 height 9
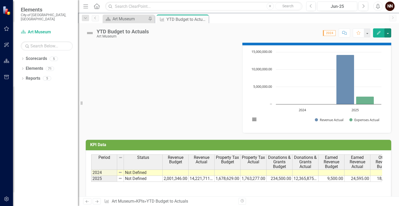
scroll to position [255, 0]
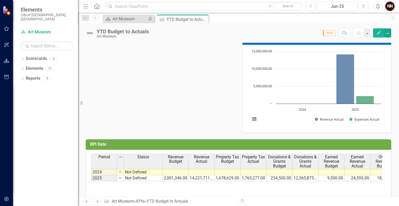
click at [345, 143] on h3 "KPI Data" at bounding box center [239, 144] width 299 height 5
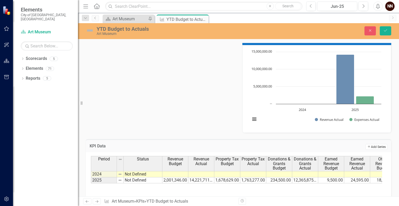
click at [367, 147] on icon "Add" at bounding box center [369, 146] width 4 height 3
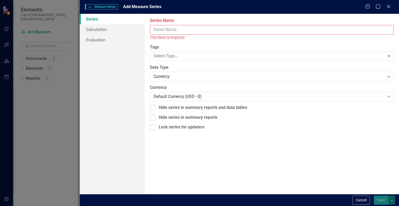
click at [204, 29] on input "Series Name" at bounding box center [272, 30] width 244 height 10
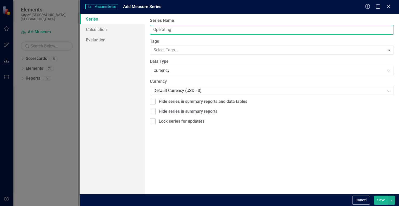
type input "Operating Revenue"
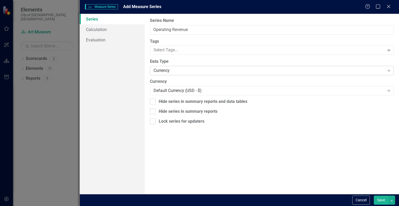
click at [209, 69] on div "Currency" at bounding box center [269, 71] width 231 height 6
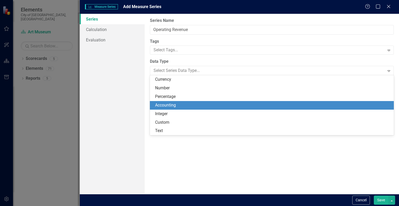
click at [183, 101] on div "Accounting" at bounding box center [272, 105] width 244 height 9
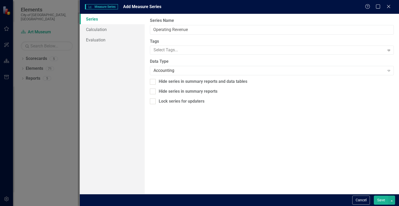
click at [382, 200] on button "Save" at bounding box center [381, 199] width 15 height 9
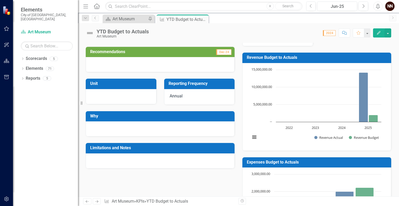
scroll to position [29, 0]
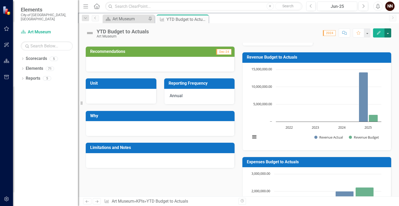
click at [388, 32] on button "button" at bounding box center [388, 32] width 7 height 9
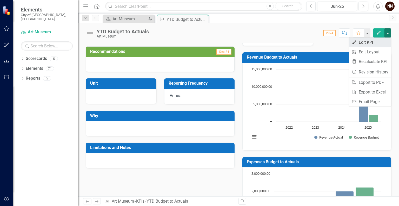
click at [368, 42] on link "Edit Edit KPI" at bounding box center [370, 42] width 42 height 10
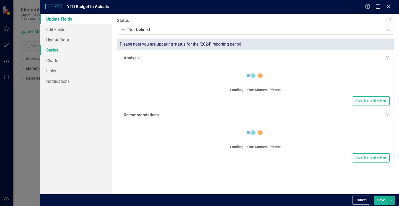
click at [69, 53] on link "Series" at bounding box center [76, 50] width 72 height 10
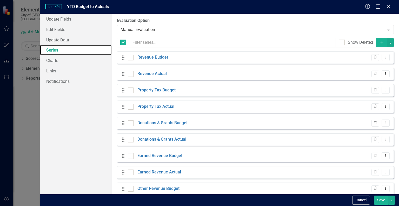
checkbox input "false"
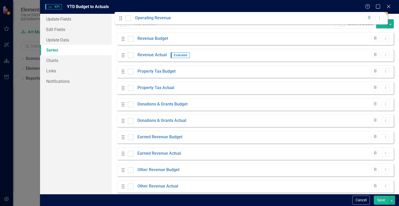
scroll to position [0, 0]
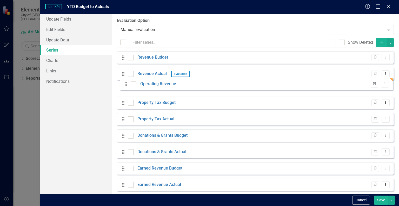
drag, startPoint x: 124, startPoint y: 181, endPoint x: 127, endPoint y: 85, distance: 95.9
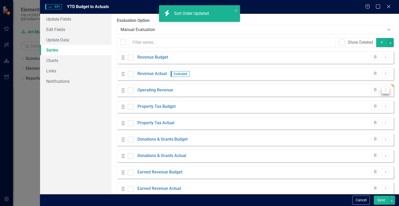
click at [384, 90] on icon "Dropdown Menu" at bounding box center [386, 89] width 4 height 3
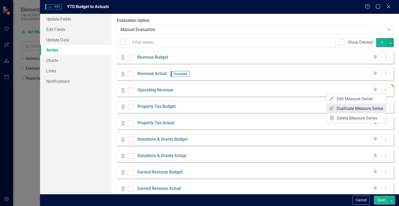
click at [349, 108] on link "Copy Duplicate Measure Series" at bounding box center [356, 108] width 59 height 10
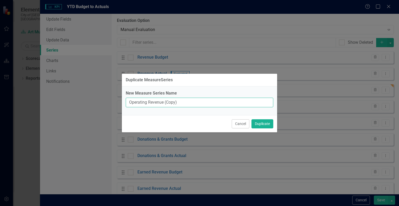
click at [153, 102] on input "Operating Revenue (Copy)" at bounding box center [200, 102] width 148 height 10
drag, startPoint x: 149, startPoint y: 102, endPoint x: 196, endPoint y: 102, distance: 47.3
click at [196, 102] on input "Operating Revenue (Copy)" at bounding box center [200, 102] width 148 height 10
type input "Operating Expenses"
click at [265, 122] on button "Duplicate" at bounding box center [263, 123] width 22 height 9
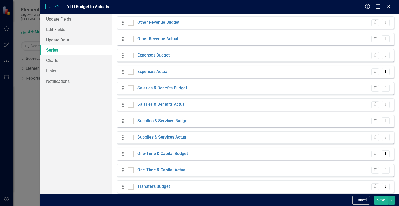
scroll to position [221, 0]
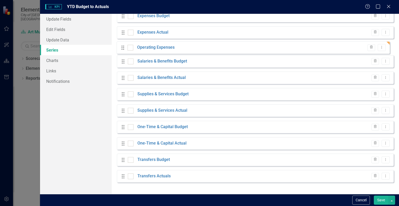
drag, startPoint x: 123, startPoint y: 180, endPoint x: 123, endPoint y: 48, distance: 132.3
click at [123, 48] on div "Drag Revenue Budget Trash Dropdown Menu Drag Revenue Actual Evaluated Trash Dro…" at bounding box center [255, 8] width 277 height 356
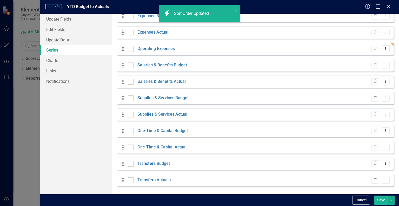
click at [382, 198] on button "Save" at bounding box center [381, 199] width 15 height 9
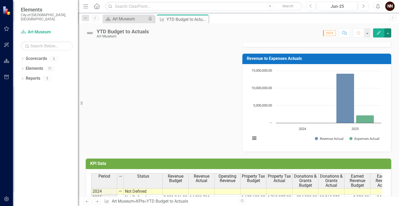
scroll to position [277, 0]
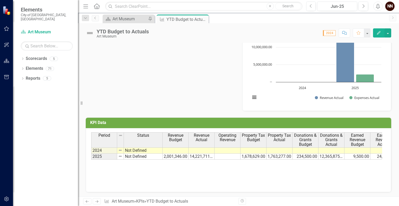
click at [232, 154] on td at bounding box center [228, 156] width 26 height 6
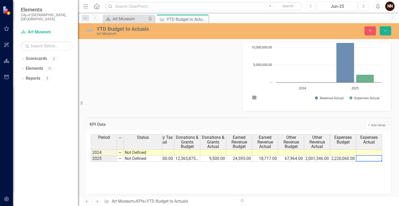
scroll to position [0, 144]
type textarea "1854897.14"
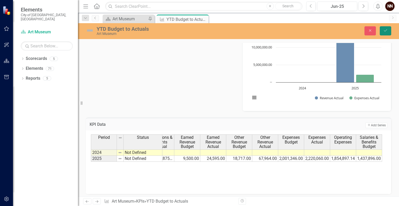
click at [385, 35] on button "Save" at bounding box center [385, 30] width 11 height 9
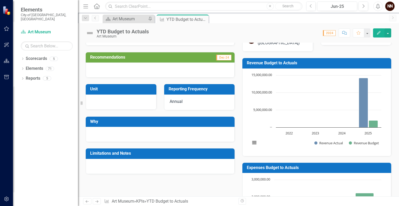
scroll to position [18, 0]
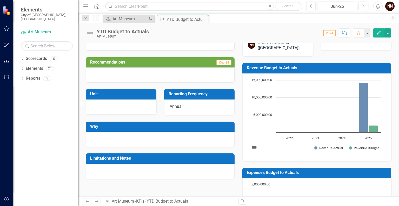
click at [365, 68] on h3 "Revenue Budget to Actuals" at bounding box center [318, 67] width 142 height 5
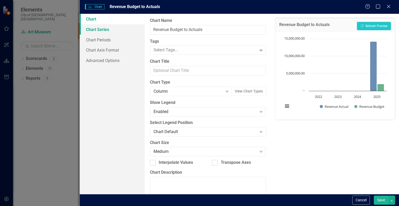
click at [124, 28] on link "Chart Series" at bounding box center [112, 29] width 65 height 10
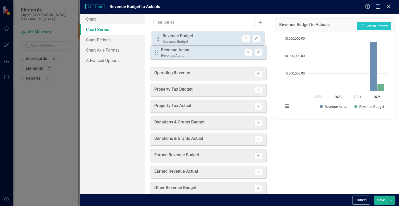
drag, startPoint x: 157, startPoint y: 56, endPoint x: 159, endPoint y: 38, distance: 17.7
click at [159, 38] on div "Drag Revenue Actual Revenue Actual Remove Edit Drag Revenue Budget Revenue Budg…" at bounding box center [208, 47] width 116 height 32
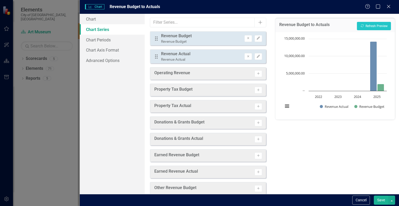
click at [383, 196] on button "Save" at bounding box center [381, 199] width 15 height 9
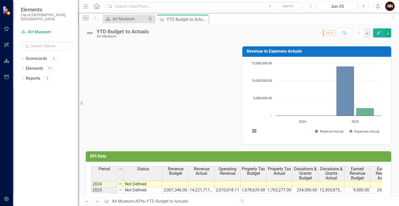
scroll to position [226, 0]
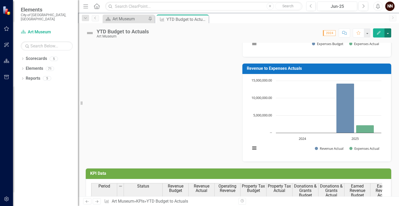
click at [388, 36] on button "button" at bounding box center [388, 32] width 7 height 9
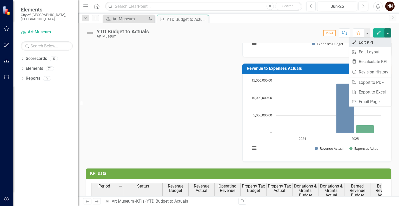
click at [369, 41] on link "Edit Edit KPI" at bounding box center [370, 42] width 42 height 10
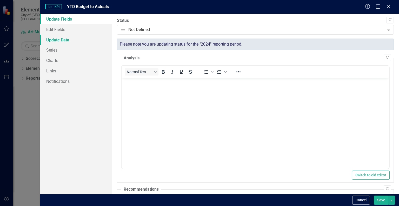
scroll to position [0, 0]
click at [71, 62] on link "Charts" at bounding box center [76, 60] width 72 height 10
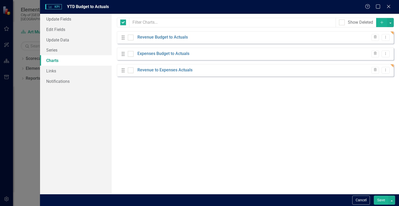
checkbox input "false"
click at [381, 23] on icon "Add" at bounding box center [382, 23] width 5 height 4
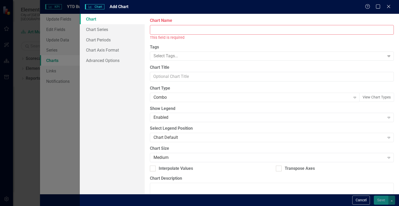
click at [250, 28] on input "Chart Name" at bounding box center [272, 30] width 244 height 10
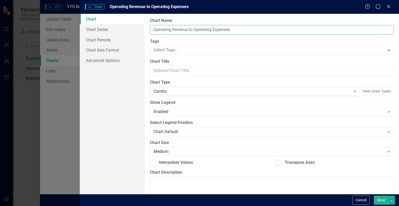
type input "Operating Revenue to Operating Expenses"
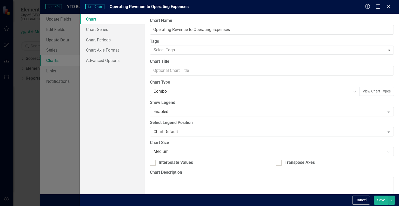
click at [222, 89] on div "Combo" at bounding box center [252, 91] width 197 height 6
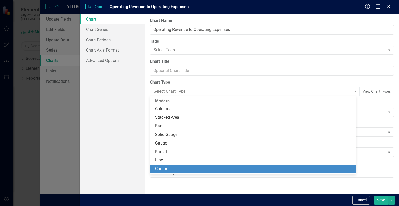
scroll to position [69, 0]
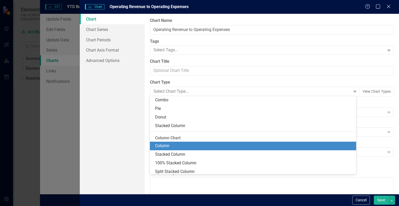
click at [193, 147] on div "Column" at bounding box center [254, 146] width 198 height 6
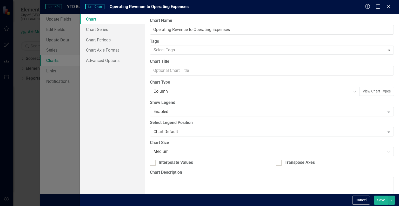
click at [379, 204] on button "Save" at bounding box center [381, 199] width 15 height 9
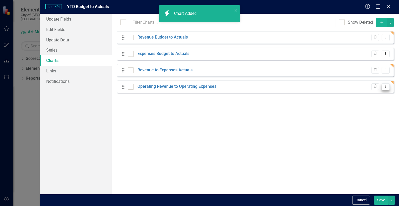
click at [387, 88] on icon "Dropdown Menu" at bounding box center [386, 85] width 4 height 3
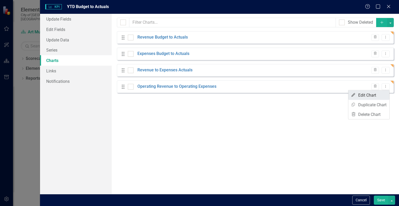
click at [373, 97] on link "Edit Edit Chart" at bounding box center [369, 95] width 41 height 10
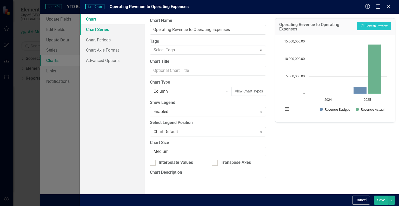
click at [102, 30] on link "Chart Series" at bounding box center [112, 29] width 65 height 10
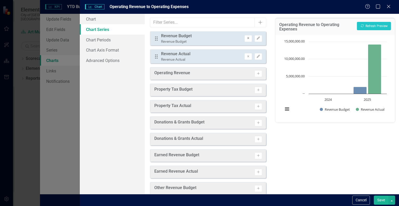
click at [247, 37] on icon "button" at bounding box center [248, 38] width 2 height 2
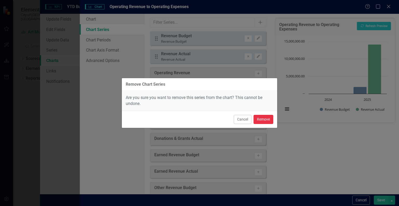
click at [256, 119] on button "Remove" at bounding box center [264, 119] width 20 height 9
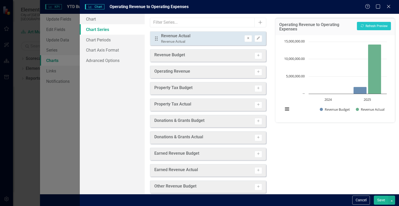
click at [246, 37] on icon "Remove" at bounding box center [248, 38] width 4 height 3
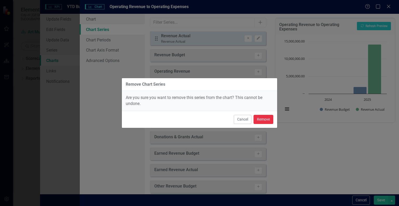
click at [260, 121] on button "Remove" at bounding box center [264, 119] width 20 height 9
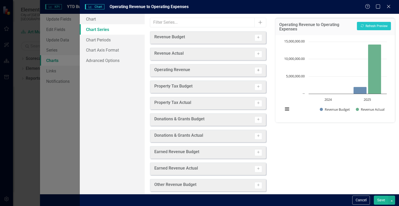
click at [255, 70] on button "Activate" at bounding box center [259, 70] width 8 height 7
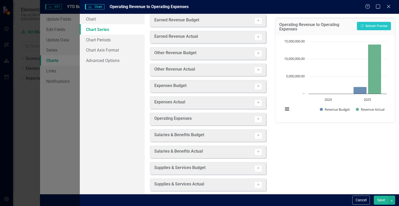
scroll to position [135, 0]
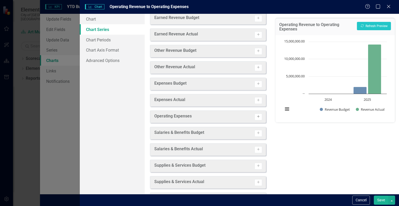
click at [257, 115] on icon "Activate" at bounding box center [259, 116] width 4 height 3
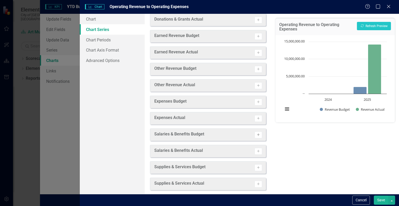
scroll to position [153, 0]
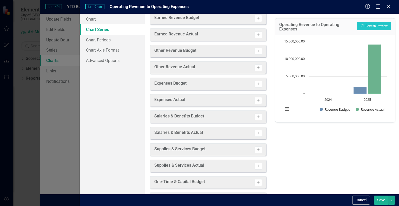
click at [383, 201] on button "Save" at bounding box center [381, 199] width 15 height 9
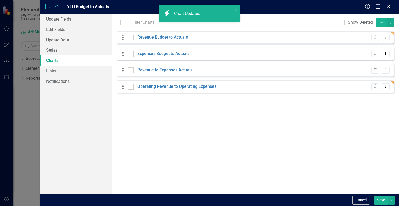
click at [382, 202] on button "Save" at bounding box center [381, 199] width 15 height 9
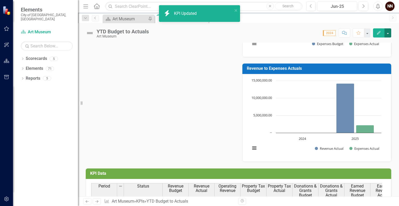
click at [390, 34] on button "button" at bounding box center [388, 32] width 7 height 9
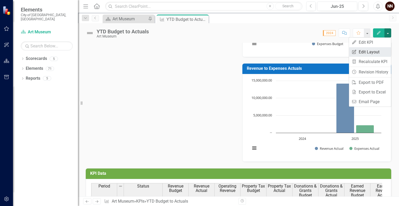
click at [370, 50] on link "Edit Report Edit Layout" at bounding box center [370, 52] width 42 height 10
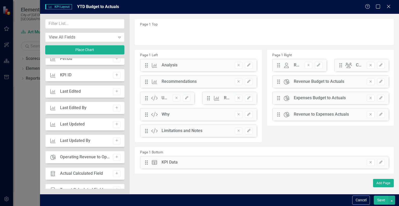
scroll to position [220, 0]
click at [115, 156] on icon "Add" at bounding box center [117, 155] width 4 height 3
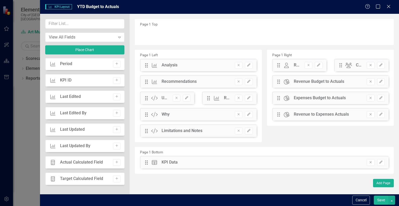
scroll to position [213, 0]
drag, startPoint x: 146, startPoint y: 34, endPoint x: 307, endPoint y: 139, distance: 192.1
click at [379, 199] on button "Save" at bounding box center [381, 199] width 15 height 9
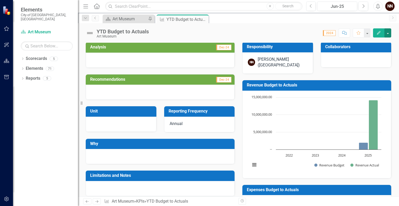
scroll to position [0, 0]
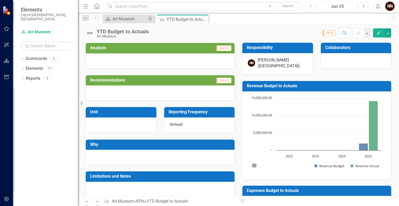
click at [190, 50] on td "Dec-24" at bounding box center [196, 48] width 71 height 9
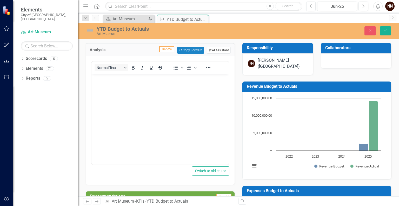
click at [209, 49] on icon "button" at bounding box center [210, 50] width 3 height 3
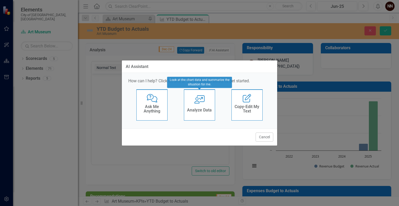
click at [204, 105] on div "User with Chart Analyze Data" at bounding box center [199, 104] width 31 height 31
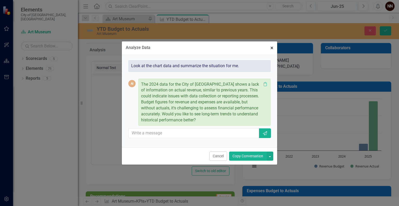
click at [270, 50] on button "× Close" at bounding box center [272, 47] width 11 height 13
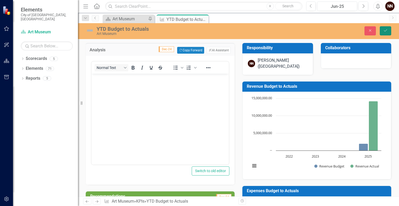
click at [388, 30] on icon "Save" at bounding box center [385, 31] width 5 height 4
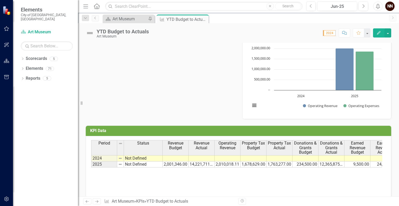
scroll to position [377, 0]
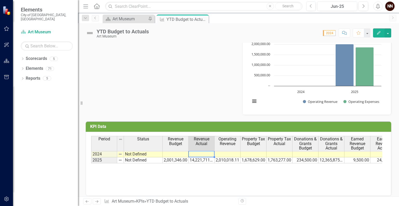
click at [203, 152] on td at bounding box center [202, 154] width 26 height 6
click at [273, 153] on td at bounding box center [280, 154] width 26 height 6
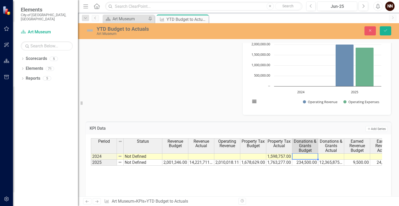
type textarea "232175"
click at [303, 154] on td "232,175.00" at bounding box center [305, 156] width 26 height 6
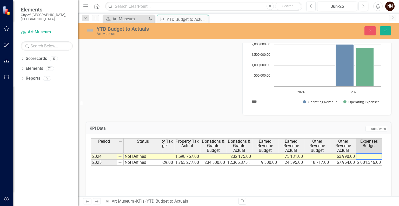
scroll to position [0, 118]
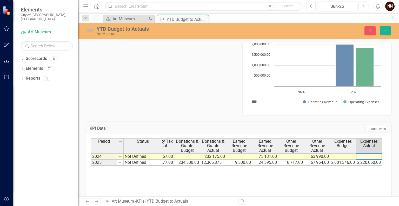
type textarea "1310968"
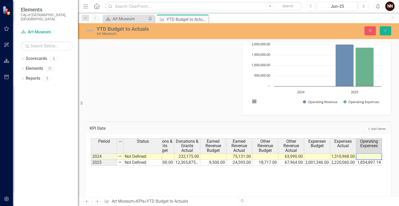
scroll to position [0, 170]
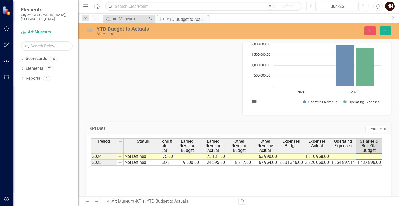
click at [317, 154] on td "1,310,968.00" at bounding box center [317, 156] width 26 height 6
click at [360, 152] on div "Period Status Revenue Budget Revenue Actual Operating Revenue Property Tax Budg…" at bounding box center [236, 146] width 291 height 16
click at [360, 153] on td at bounding box center [369, 156] width 26 height 6
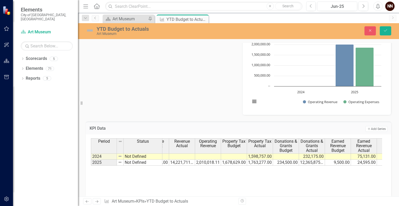
scroll to position [0, 11]
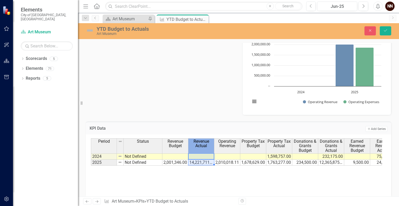
click at [202, 150] on th "Revenue Actual" at bounding box center [201, 145] width 26 height 15
click at [201, 152] on div "Period Status Revenue Budget Revenue Actual Operating Revenue Property Tax Budg…" at bounding box center [236, 146] width 291 height 16
click at [200, 153] on td at bounding box center [201, 156] width 26 height 6
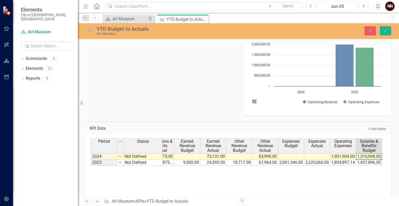
scroll to position [0, 196]
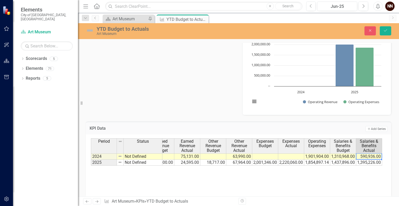
type textarea "590936"
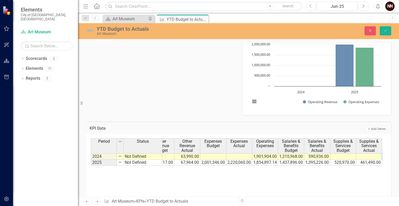
scroll to position [0, 274]
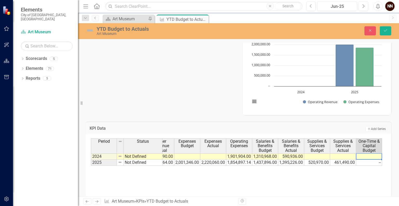
click at [298, 154] on tr "2024 Not Defined 1,970,053.00 1,970,053.00 1,598,757.00 232,175.00 75,131.00 63…" at bounding box center [138, 156] width 643 height 6
click at [343, 154] on td at bounding box center [343, 156] width 26 height 6
type textarea "590936"
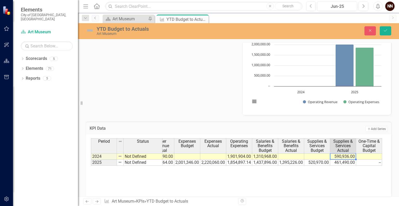
click at [266, 155] on td "1,310,968.00" at bounding box center [265, 156] width 26 height 6
click at [281, 155] on td at bounding box center [291, 156] width 26 height 6
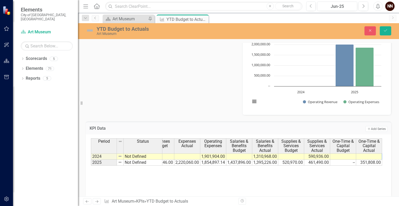
scroll to position [0, 326]
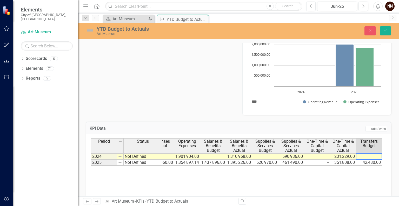
type textarea "0"
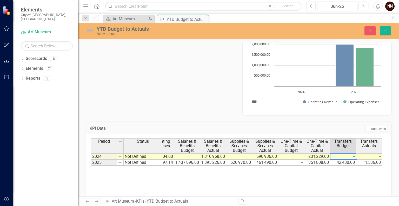
click at [346, 154] on td "--" at bounding box center [343, 156] width 26 height 6
type textarea "42480"
click at [387, 27] on button "Save" at bounding box center [385, 30] width 11 height 9
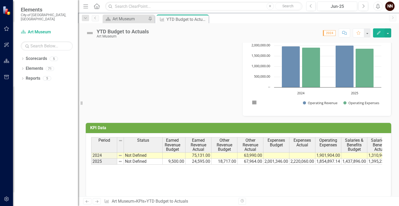
scroll to position [0, 187]
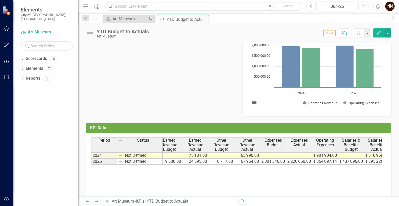
click at [296, 154] on td at bounding box center [299, 155] width 26 height 6
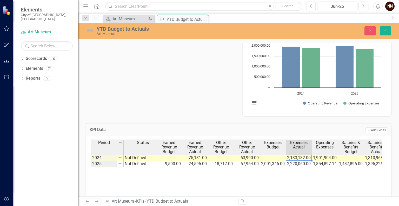
type textarea "2133132"
click at [384, 29] on icon "Save" at bounding box center [385, 31] width 5 height 4
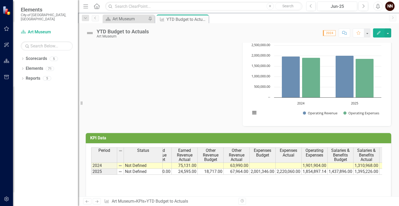
click at [294, 165] on td at bounding box center [289, 165] width 26 height 6
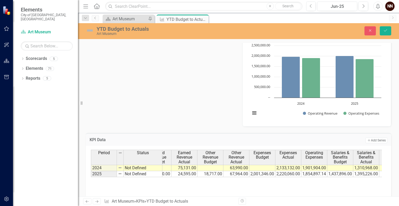
type textarea "2133132"
click at [303, 186] on div "Period Status Revenue Budget Revenue Actual Operating Revenue Property Tax Budg…" at bounding box center [238, 175] width 295 height 52
click at [386, 34] on button "Save" at bounding box center [385, 30] width 11 height 9
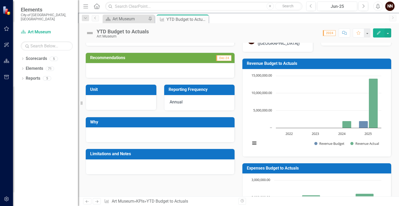
click at [341, 62] on h3 "Revenue Budget to Actuals" at bounding box center [318, 63] width 142 height 5
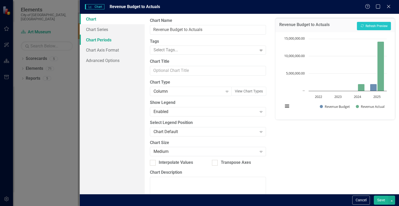
click at [124, 36] on link "Chart Periods" at bounding box center [112, 40] width 65 height 10
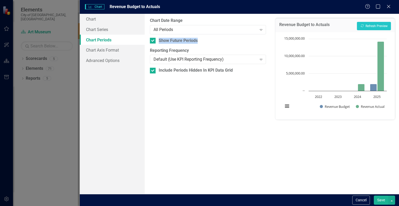
drag, startPoint x: 236, startPoint y: 30, endPoint x: 221, endPoint y: 34, distance: 15.6
click at [221, 34] on div "From this tab, you define the periods you want included in the chart. For examp…" at bounding box center [208, 104] width 127 height 180
click at [220, 31] on div "All Periods" at bounding box center [205, 30] width 103 height 6
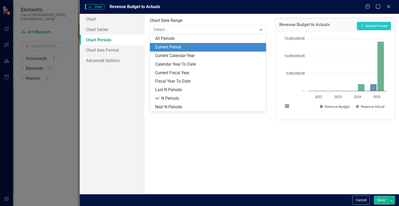
click at [206, 50] on div "Current Period" at bounding box center [209, 47] width 108 height 6
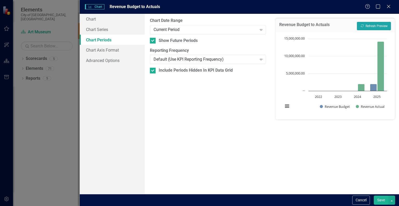
click at [365, 24] on button "Recalculate Refresh Preview" at bounding box center [374, 26] width 34 height 8
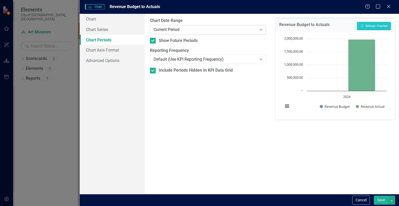
click at [260, 31] on icon "Expand" at bounding box center [261, 30] width 5 height 4
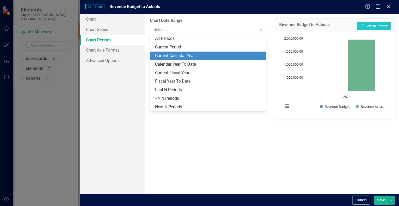
click at [218, 55] on div "Current Calendar Year" at bounding box center [209, 56] width 108 height 6
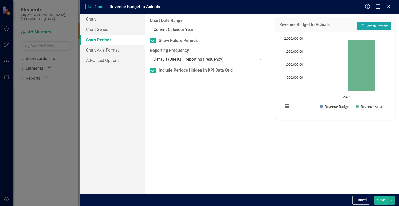
click at [374, 27] on button "Recalculate Refresh Preview" at bounding box center [374, 26] width 34 height 8
click at [260, 29] on icon at bounding box center [261, 30] width 3 height 2
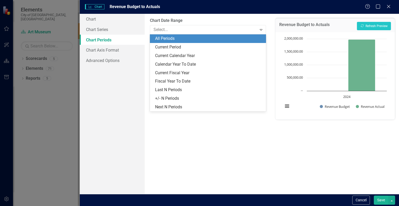
click at [201, 42] on div "All Periods" at bounding box center [208, 38] width 116 height 9
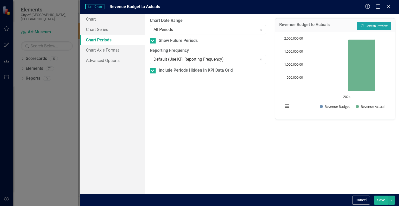
click at [371, 27] on button "Recalculate Refresh Preview" at bounding box center [374, 26] width 34 height 8
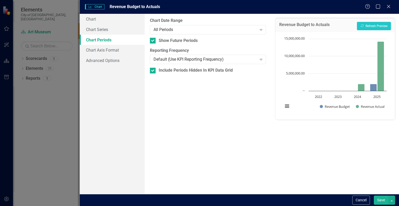
click at [381, 197] on button "Save" at bounding box center [381, 199] width 15 height 9
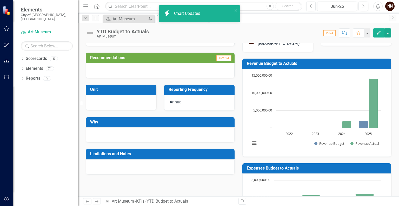
click at [354, 62] on h3 "Revenue Budget to Actuals" at bounding box center [318, 63] width 142 height 5
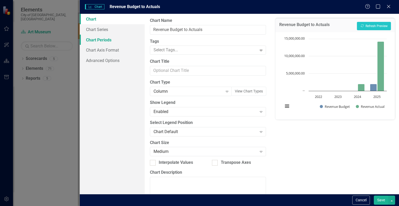
click at [130, 43] on link "Chart Periods" at bounding box center [112, 40] width 65 height 10
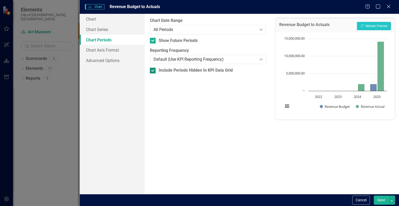
click at [153, 69] on div at bounding box center [153, 71] width 6 height 6
click at [153, 69] on input "Include Periods Hidden In KPI Data Grid" at bounding box center [151, 69] width 3 height 3
checkbox input "false"
click at [373, 28] on button "Recalculate Refresh Preview" at bounding box center [374, 26] width 34 height 8
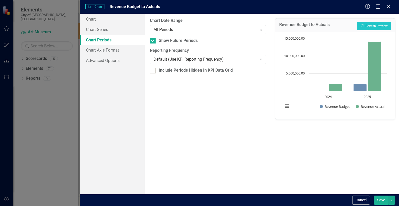
click at [381, 202] on button "Save" at bounding box center [381, 199] width 15 height 9
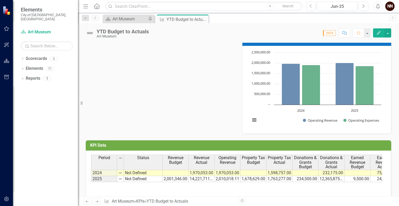
scroll to position [358, 0]
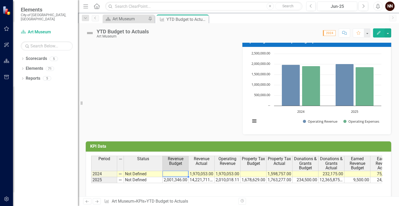
click at [181, 172] on td at bounding box center [176, 173] width 26 height 6
click at [253, 170] on td at bounding box center [254, 173] width 26 height 6
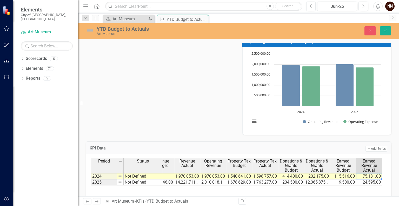
scroll to position [0, 40]
click at [265, 174] on td "414,400.00" at bounding box center [265, 176] width 26 height 6
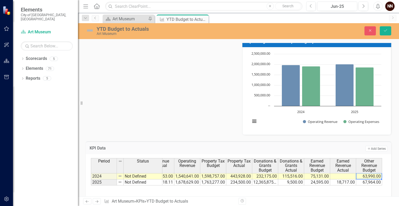
scroll to position [0, 66]
type textarea "19217"
click at [385, 32] on icon "Save" at bounding box center [385, 31] width 5 height 4
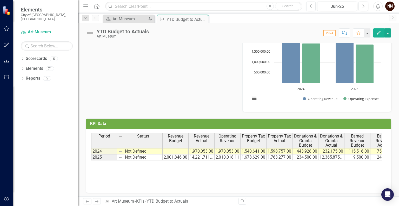
scroll to position [381, 0]
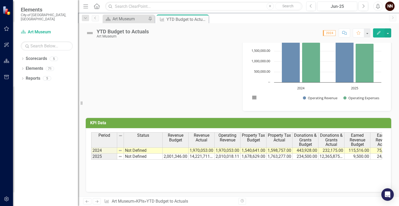
click at [181, 149] on td at bounding box center [176, 150] width 26 height 6
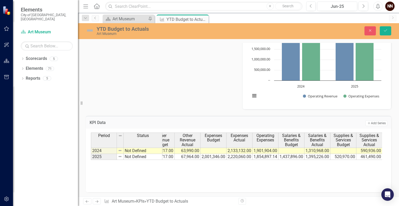
scroll to position [0, 0]
click at [293, 148] on tr "2024 Not Defined 2,191,237.00 1,970,053.00 1,970,053.00 1,540,641.00 1,598,757.…" at bounding box center [124, 150] width 565 height 6
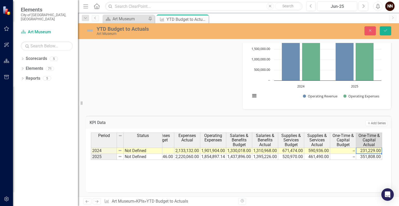
type textarea "231229"
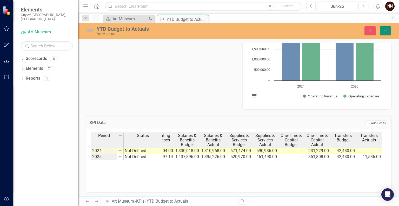
click at [387, 29] on icon "Save" at bounding box center [385, 31] width 5 height 4
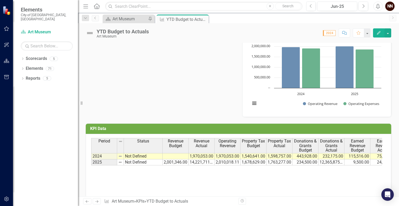
scroll to position [381, 0]
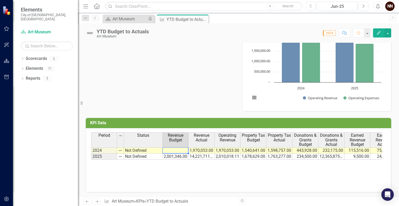
click at [91, 152] on div "Period Status Revenue Budget Revenue Actual Operating Revenue Property Tax Budg…" at bounding box center [91, 145] width 0 height 27
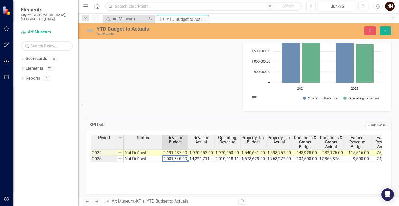
type textarea "2001346"
click at [382, 32] on button "Save" at bounding box center [385, 30] width 11 height 9
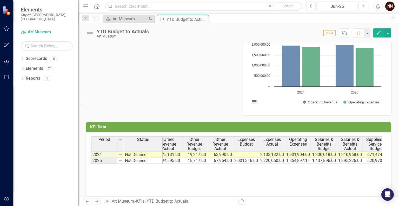
scroll to position [0, 217]
click at [240, 153] on tr "2024 Not Defined 2,191,237.00 1,970,053.00 1,970,053.00 1,540,641.00 1,598,757.…" at bounding box center [156, 154] width 565 height 6
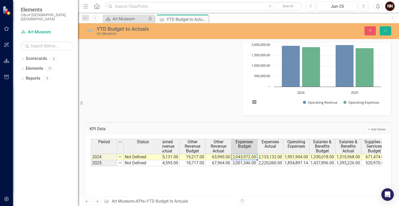
type textarea "2043972"
click at [388, 29] on icon "Save" at bounding box center [385, 31] width 5 height 4
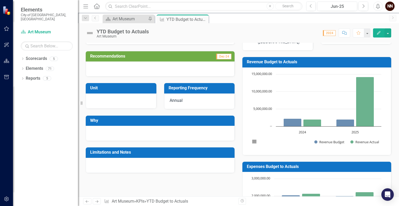
scroll to position [0, 0]
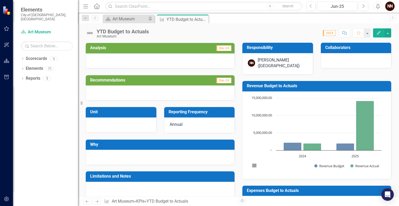
click at [200, 48] on td "Dec-24" at bounding box center [196, 48] width 71 height 9
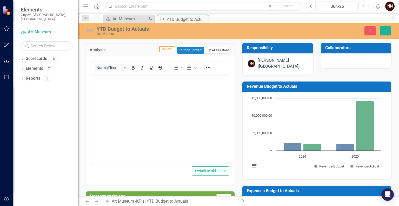
click at [212, 49] on button "ClearPoint AI AI Assistant" at bounding box center [219, 50] width 24 height 7
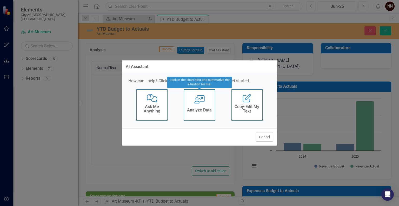
click at [200, 109] on h4 "Analyze Data" at bounding box center [199, 110] width 25 height 5
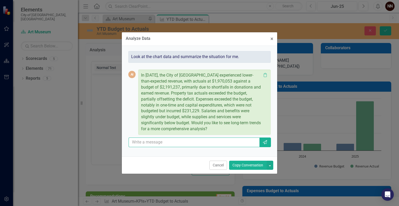
click at [201, 144] on input "text" at bounding box center [194, 142] width 131 height 10
type input "yes"
click at [266, 141] on icon "Send" at bounding box center [265, 142] width 5 height 4
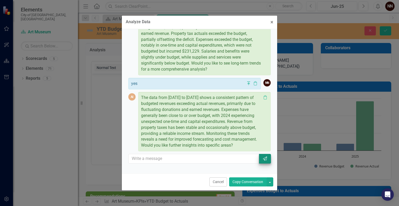
scroll to position [44, 0]
click at [271, 24] on span "×" at bounding box center [272, 22] width 3 height 6
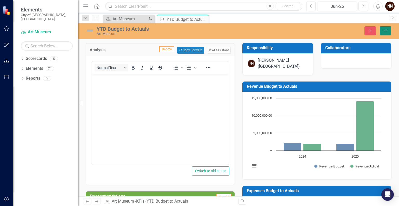
click at [390, 30] on button "Save" at bounding box center [385, 30] width 11 height 9
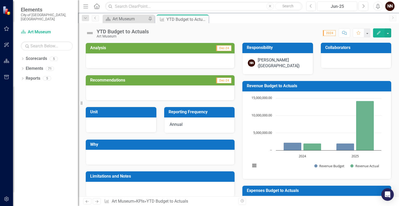
click at [184, 82] on td "Recommendations" at bounding box center [139, 80] width 98 height 9
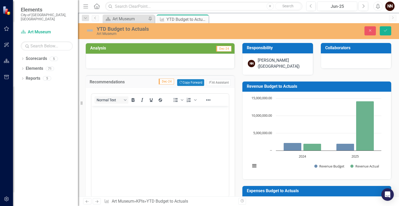
scroll to position [0, 0]
click at [216, 78] on div "Recommendations Dec-24 Copy Forward Copy Forward ClearPoint AI AI Assistant" at bounding box center [160, 81] width 149 height 13
click at [214, 80] on button "ClearPoint AI AI Assistant" at bounding box center [219, 82] width 24 height 7
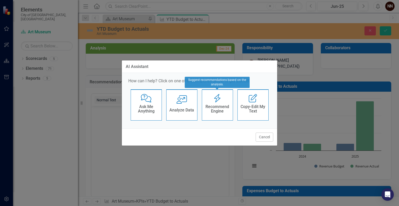
click at [215, 100] on icon "Recommend Engine" at bounding box center [217, 98] width 11 height 8
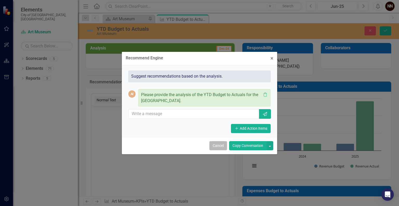
click at [218, 143] on button "Cancel" at bounding box center [218, 145] width 18 height 9
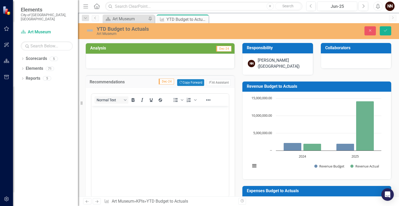
click at [201, 51] on td "Dec-24" at bounding box center [196, 48] width 71 height 9
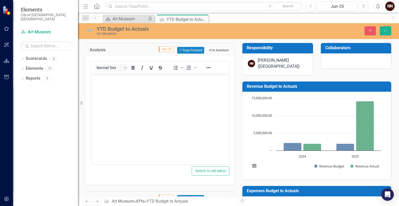
click at [209, 50] on icon "ClearPoint AI" at bounding box center [210, 50] width 3 height 3
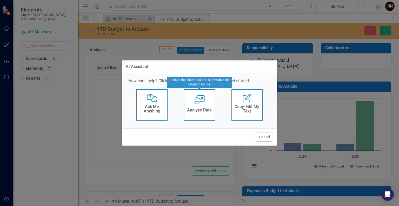
click at [195, 108] on h4 "Analyze Data" at bounding box center [199, 110] width 25 height 5
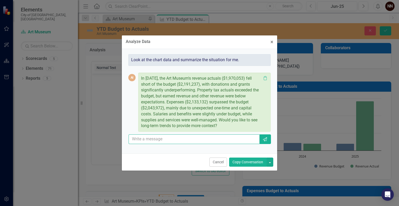
click at [220, 136] on input "text" at bounding box center [194, 139] width 131 height 10
type input "yes"
click at [264, 140] on icon "button" at bounding box center [265, 139] width 4 height 4
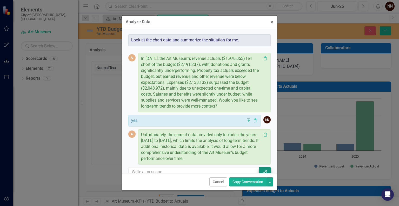
scroll to position [8, 0]
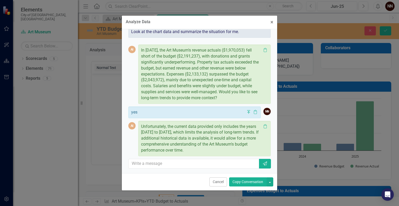
click at [208, 84] on p "In 2024, the Art Museum's revenue actuals ($1,970,053) fell short of the budget…" at bounding box center [201, 74] width 120 height 54
click at [263, 50] on icon "Clipboard" at bounding box center [265, 50] width 5 height 4
click at [274, 23] on button "× Close" at bounding box center [272, 22] width 11 height 13
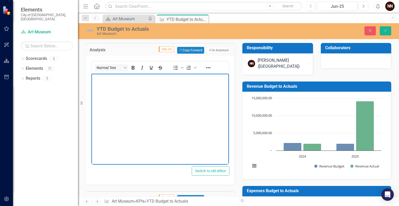
click at [206, 84] on body "Rich Text Area. Press ALT-0 for help." at bounding box center [159, 113] width 137 height 78
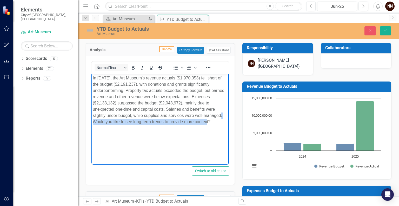
drag, startPoint x: 94, startPoint y: 122, endPoint x: 217, endPoint y: 129, distance: 122.9
click at [217, 129] on body "In 2024, the Art Museum's revenue actuals ($1,970,053) fell short of the budget…" at bounding box center [159, 113] width 137 height 78
click at [167, 175] on div "Switch to old editor" at bounding box center [160, 170] width 139 height 9
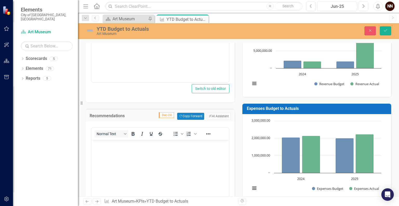
scroll to position [78, 0]
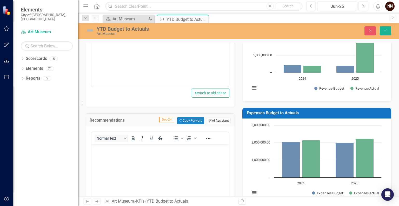
click at [219, 120] on button "ClearPoint AI AI Assistant" at bounding box center [219, 120] width 24 height 7
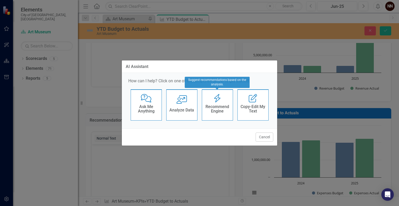
click at [217, 108] on h4 "Recommend Engine" at bounding box center [217, 108] width 25 height 9
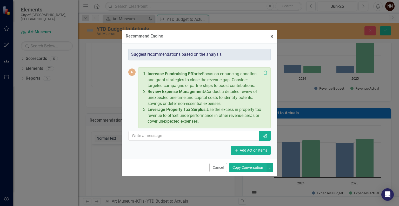
click at [271, 37] on span "×" at bounding box center [272, 36] width 3 height 6
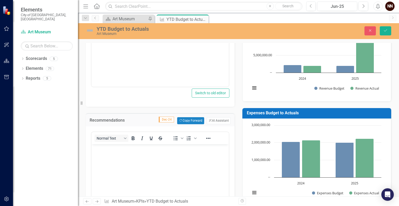
scroll to position [0, 0]
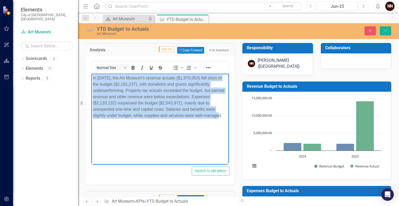
drag, startPoint x: 223, startPoint y: 116, endPoint x: 83, endPoint y: 80, distance: 144.2
click at [91, 80] on html "In 2024, the Art Museum's revenue actuals ($1,970,053) fell short of the budget…" at bounding box center [159, 113] width 137 height 78
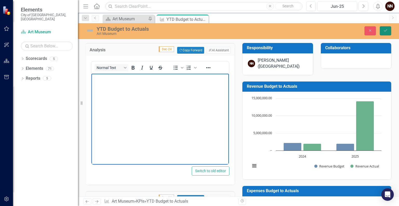
click at [385, 31] on icon "Save" at bounding box center [385, 31] width 5 height 4
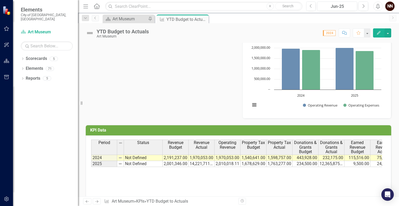
scroll to position [374, 0]
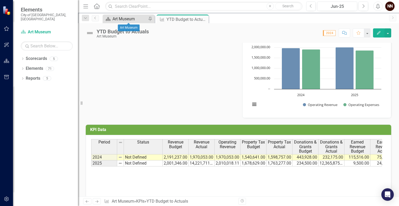
click at [124, 21] on div "Art Museum" at bounding box center [130, 19] width 34 height 6
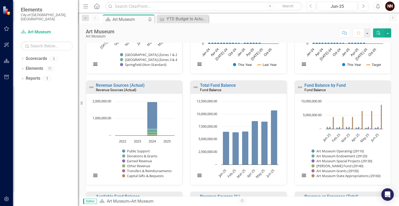
scroll to position [252, 0]
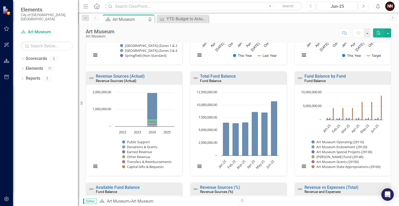
click at [147, 76] on div "Revenue Sources (Actual)" at bounding box center [138, 76] width 85 height 4
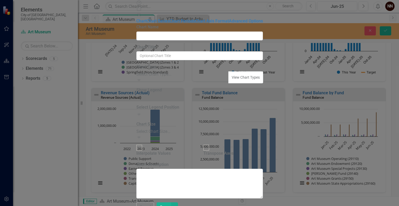
type input "Revenue Sources (Actual)"
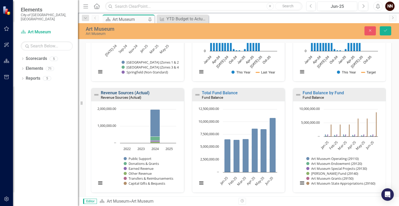
click at [131, 93] on link "Revenue Sources (Actual)" at bounding box center [125, 92] width 49 height 5
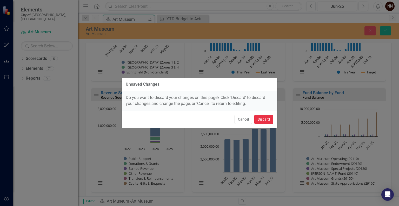
click at [261, 118] on button "Discard" at bounding box center [263, 119] width 19 height 9
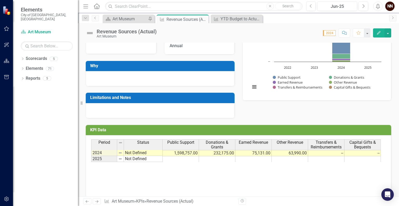
scroll to position [79, 0]
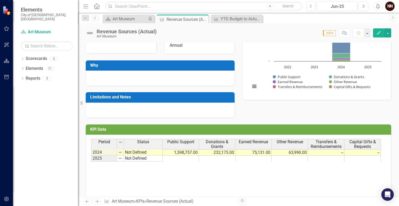
click at [186, 157] on td at bounding box center [181, 158] width 36 height 6
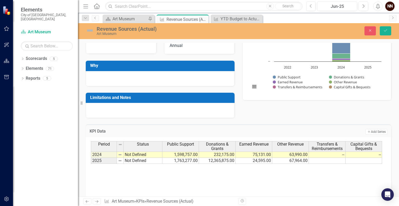
click at [320, 163] on div "Period Status Public Support Donations & Grants Earned Revenue Other Revenue Tr…" at bounding box center [238, 167] width 295 height 52
click at [230, 158] on td "12,365,875.00" at bounding box center [217, 161] width 37 height 6
click at [386, 30] on icon "Save" at bounding box center [385, 31] width 5 height 4
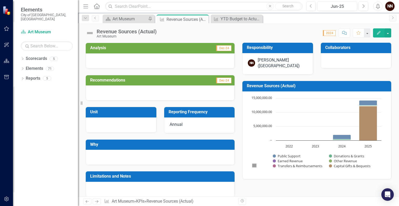
click at [382, 34] on button "Edit" at bounding box center [378, 32] width 11 height 9
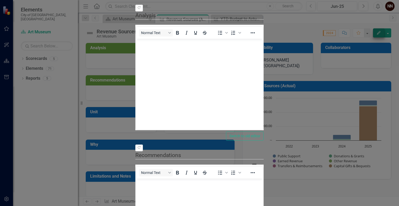
scroll to position [0, 0]
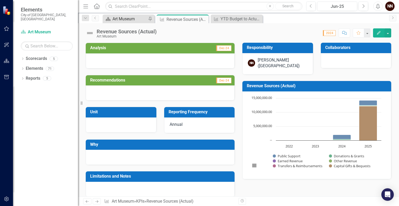
click at [126, 19] on div "Art Museum" at bounding box center [130, 19] width 34 height 6
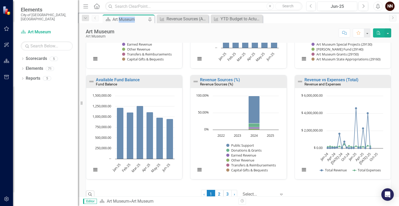
scroll to position [365, 0]
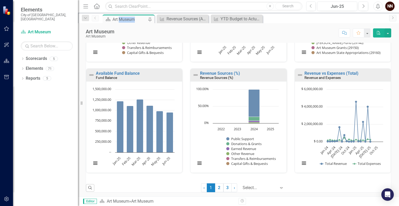
click at [250, 74] on div "Revenue Sources (%)" at bounding box center [242, 73] width 85 height 4
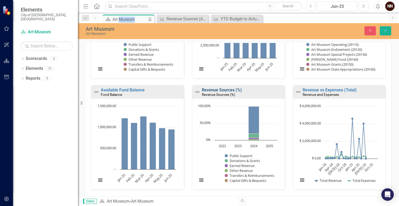
click at [222, 89] on link "Revenue Sources (%)" at bounding box center [222, 89] width 40 height 5
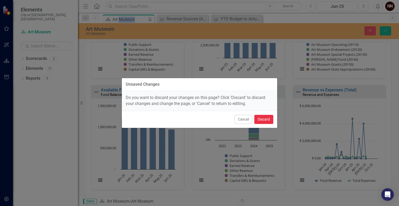
click at [261, 121] on button "Discard" at bounding box center [263, 119] width 19 height 9
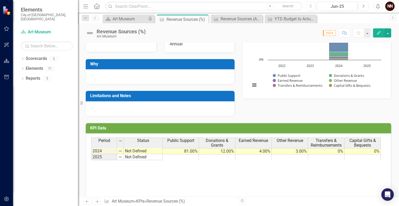
scroll to position [86, 0]
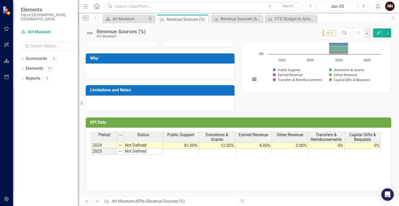
click at [188, 151] on td at bounding box center [181, 151] width 36 height 6
click at [311, 18] on icon "Close" at bounding box center [312, 19] width 5 height 4
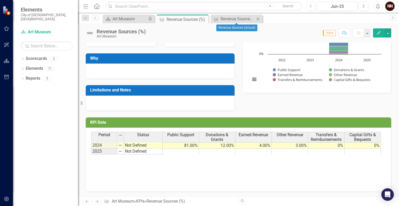
click at [258, 20] on icon "Close" at bounding box center [257, 19] width 5 height 4
click at [189, 150] on td at bounding box center [181, 151] width 36 height 6
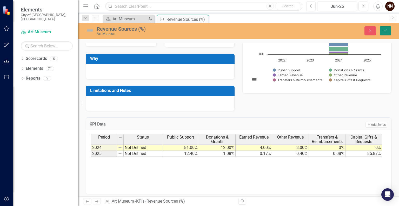
click at [389, 30] on button "Save" at bounding box center [385, 30] width 11 height 9
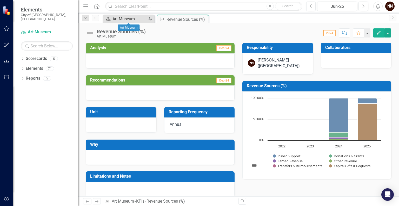
click at [140, 19] on div "Art Museum" at bounding box center [130, 19] width 34 height 6
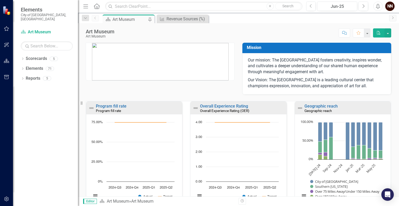
click at [136, 20] on div "Art Museum" at bounding box center [130, 19] width 34 height 6
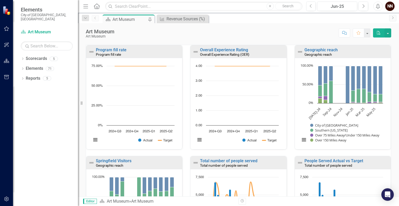
scroll to position [45, 0]
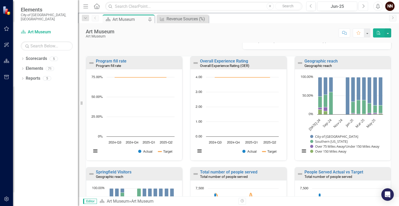
click at [362, 8] on icon "Next" at bounding box center [363, 6] width 3 height 5
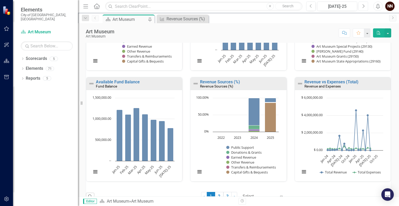
scroll to position [365, 0]
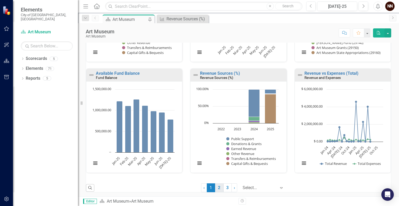
click at [216, 190] on link "2" at bounding box center [219, 187] width 8 height 9
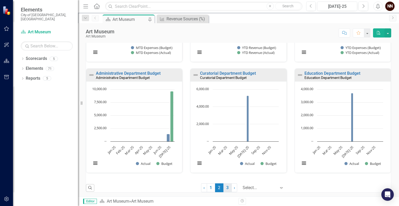
click at [224, 187] on link "3" at bounding box center [228, 187] width 8 height 9
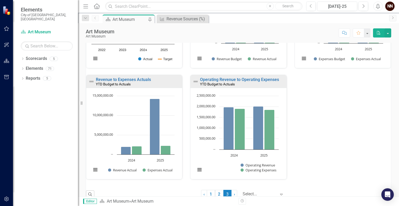
scroll to position [255, 0]
